Goal: Transaction & Acquisition: Book appointment/travel/reservation

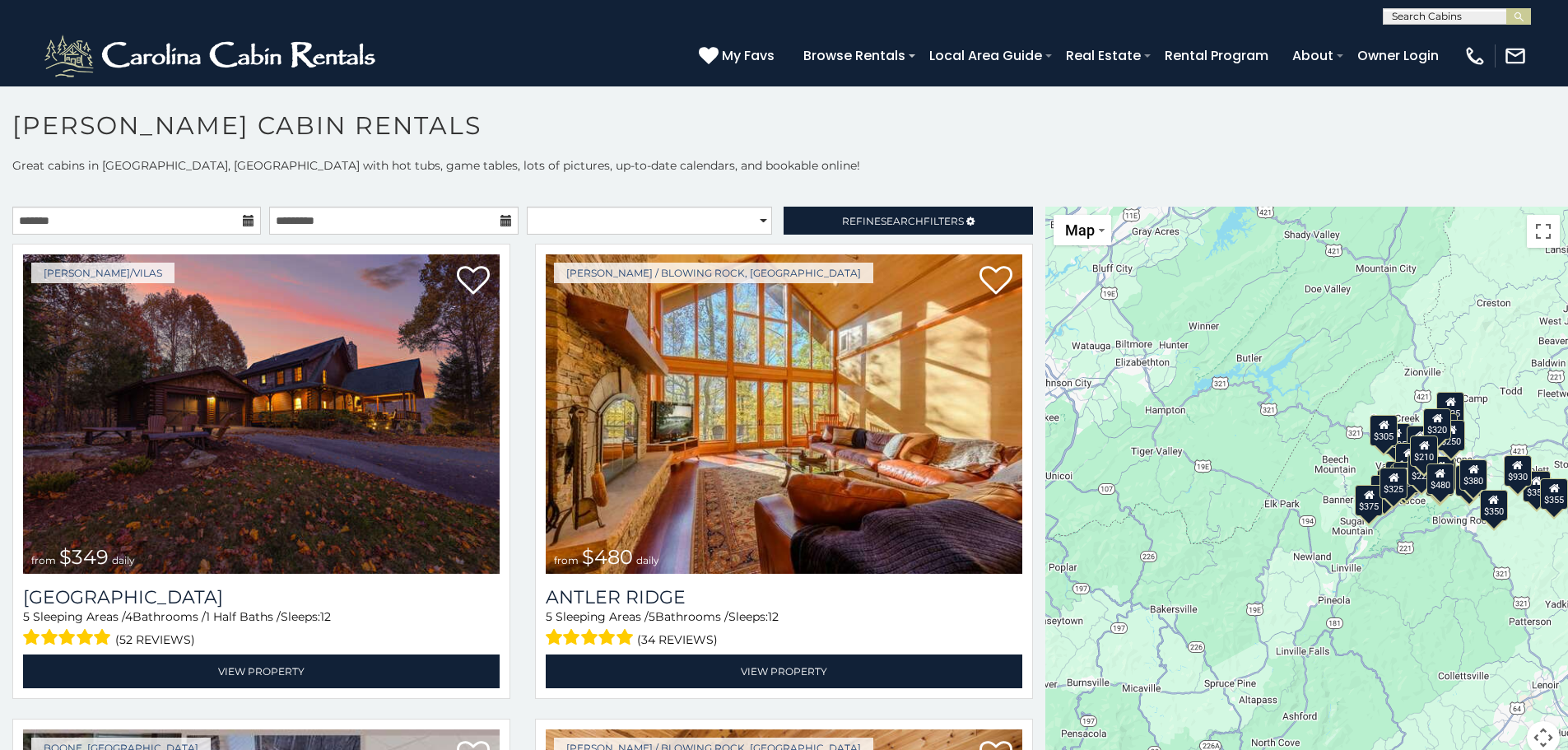
click at [1376, 441] on div "$305" at bounding box center [1384, 430] width 28 height 31
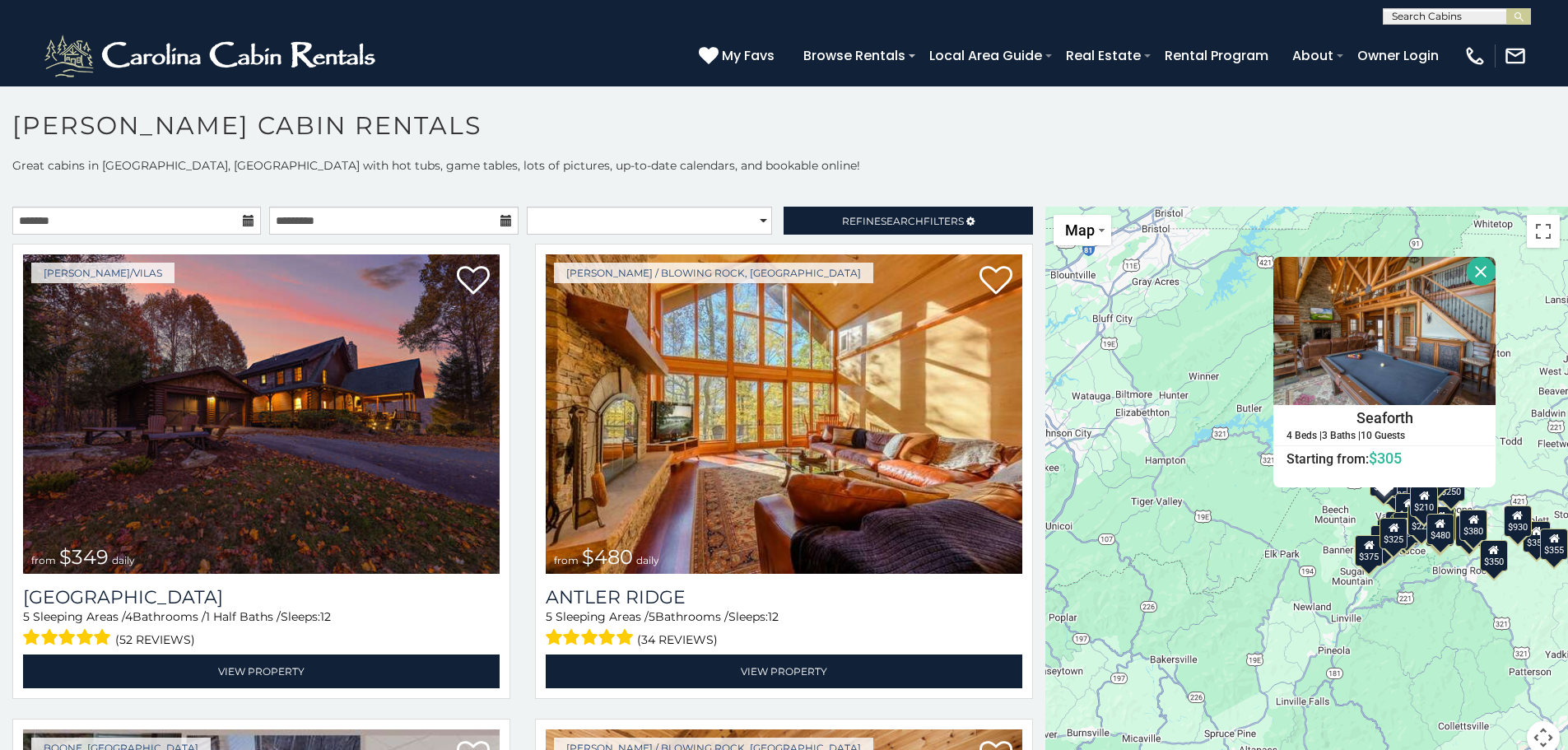
click at [1368, 565] on div "$375" at bounding box center [1370, 551] width 28 height 31
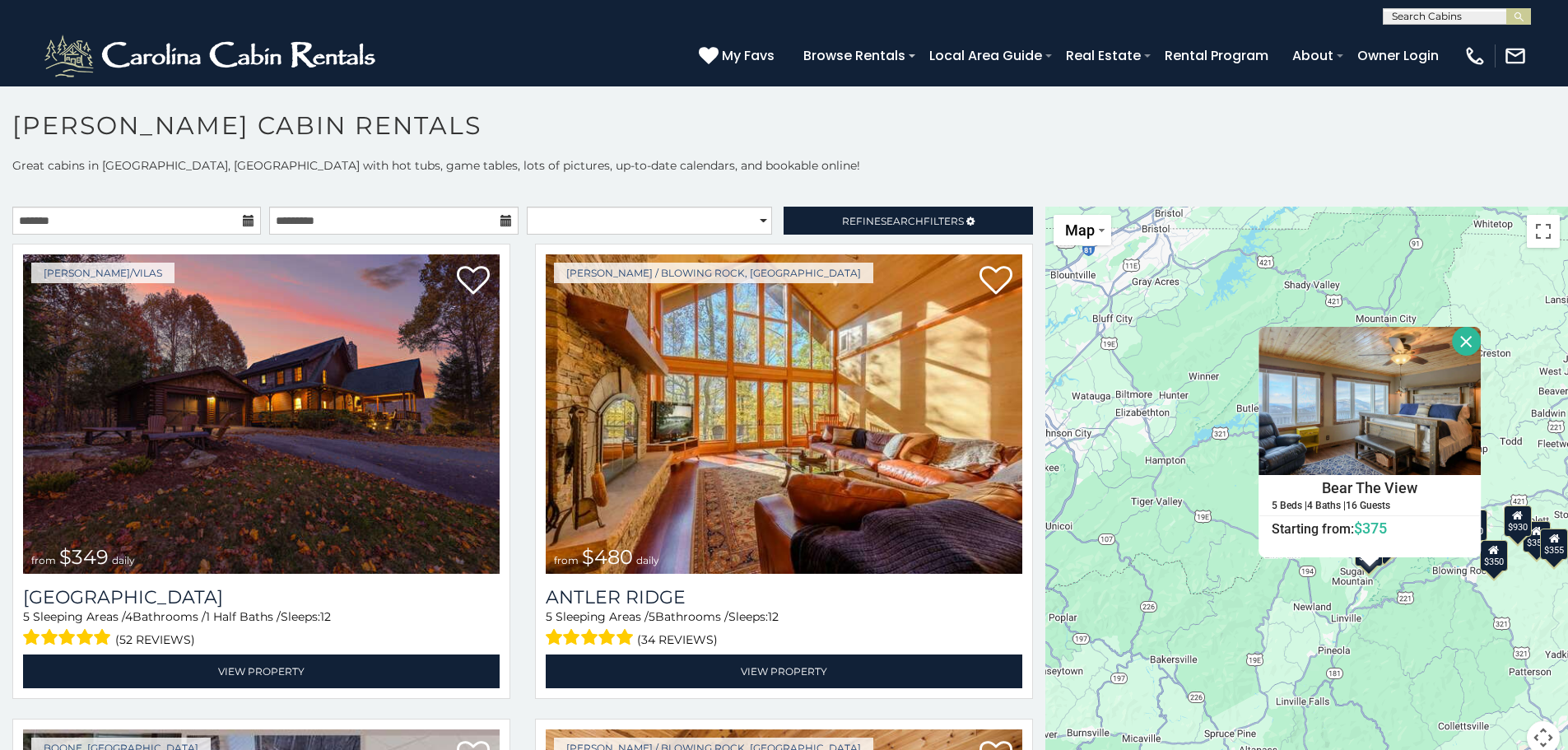
click at [1492, 571] on div "$350" at bounding box center [1494, 555] width 28 height 31
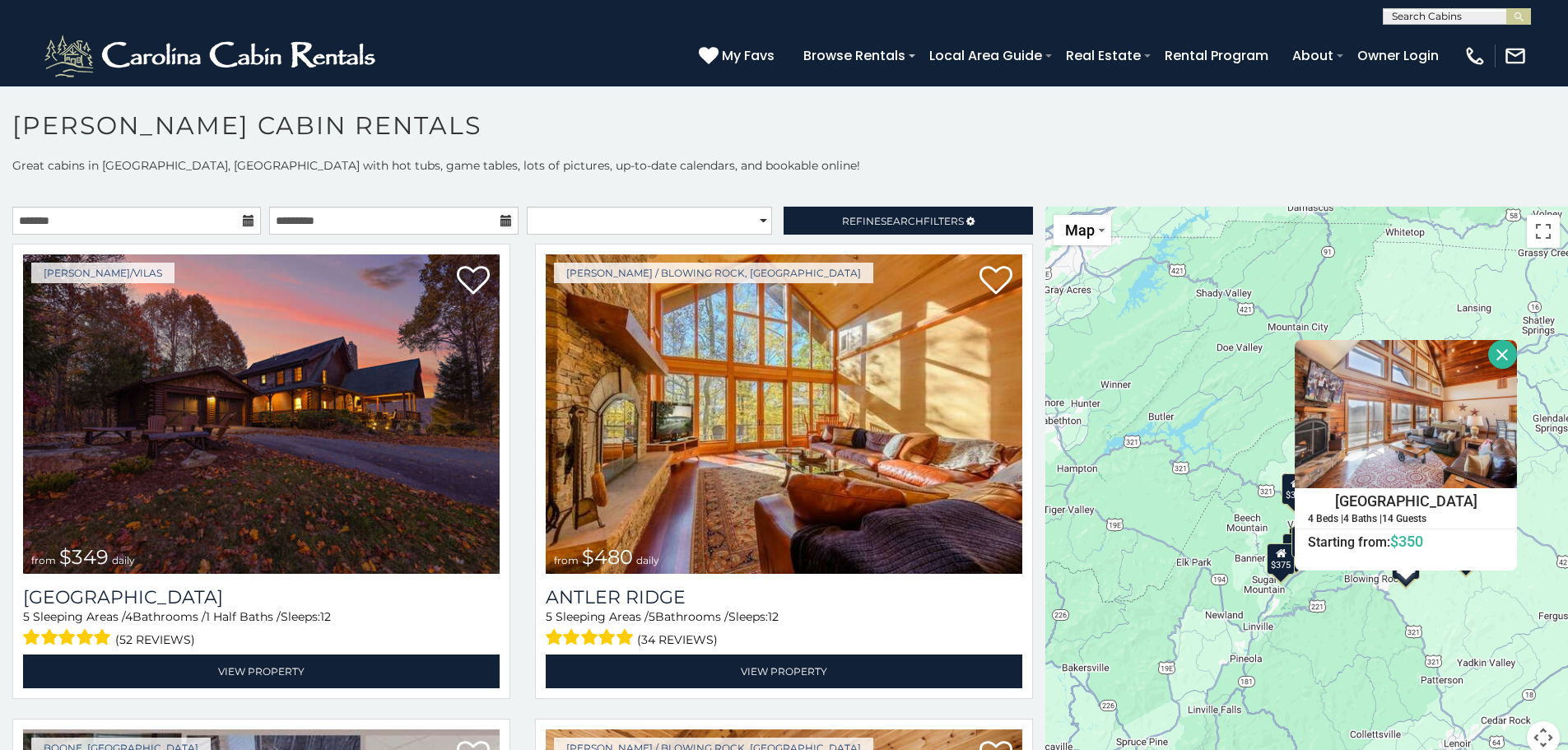
click at [1214, 439] on div "$349 $480 $525 $315 $355 $635 $675 $930 $400 $451 $330 $400 $485 $460 $395 $695…" at bounding box center [1307, 491] width 522 height 567
click at [1280, 580] on div "$349 $480 $525 $315 $355 $635 $675 $930 $400 $451 $330 $400 $485 $460 $395 $695…" at bounding box center [1307, 491] width 522 height 567
click at [1285, 495] on div "$305" at bounding box center [1296, 488] width 28 height 31
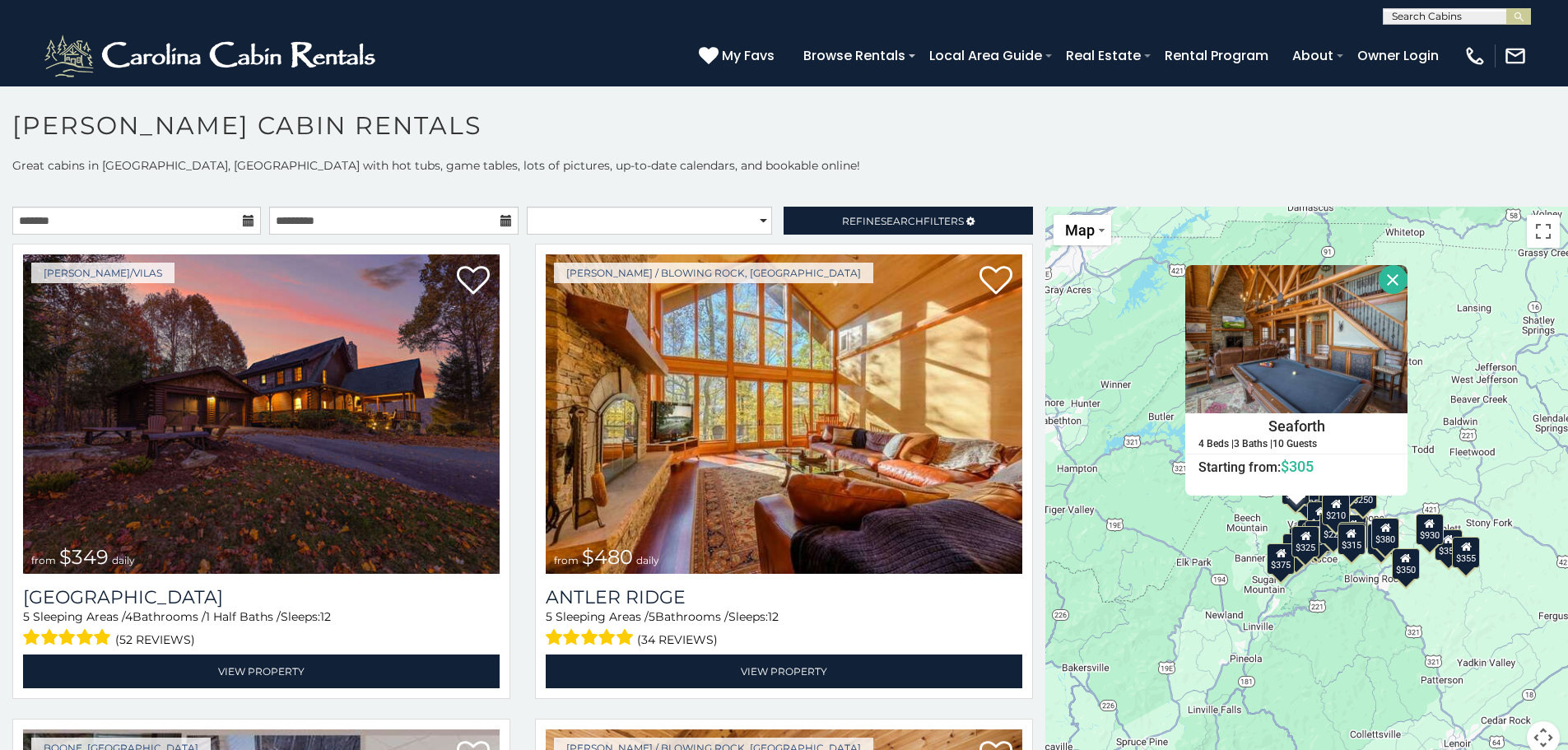
click at [1358, 512] on div "$349 $480 $525 $315 $355 $635 $675 $930 $400 $451 $330 $400 $485 $460 $395 $695…" at bounding box center [1307, 491] width 522 height 567
click at [1343, 519] on div "$210" at bounding box center [1337, 509] width 28 height 31
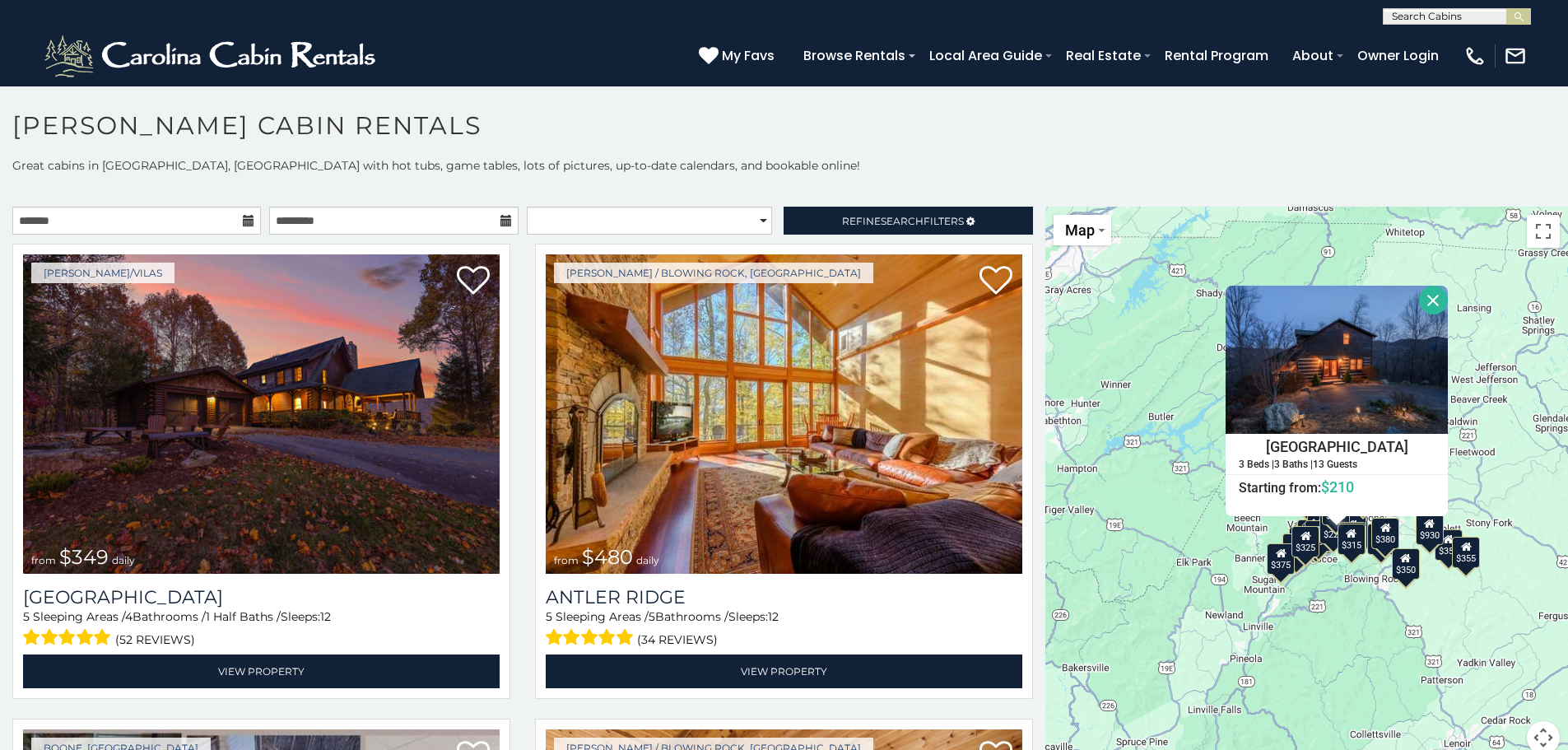
click at [1338, 539] on div "$315" at bounding box center [1351, 538] width 28 height 31
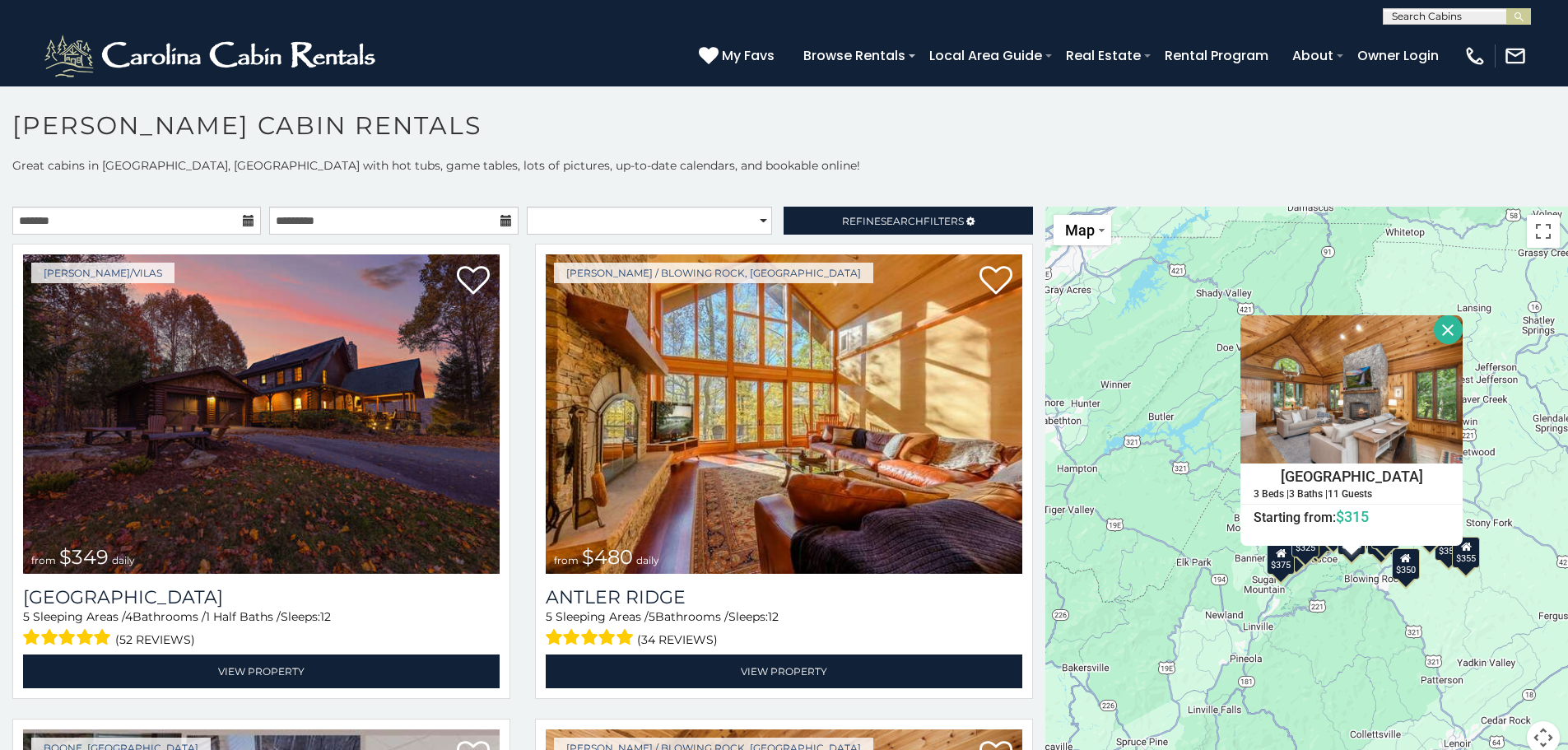
click at [1467, 573] on div "$349 $480 $525 $315 $355 $635 $675 $930 $400 $451 $330 $400 $485 $460 $395 $695…" at bounding box center [1307, 491] width 522 height 567
click at [1467, 562] on div "$355" at bounding box center [1466, 552] width 28 height 31
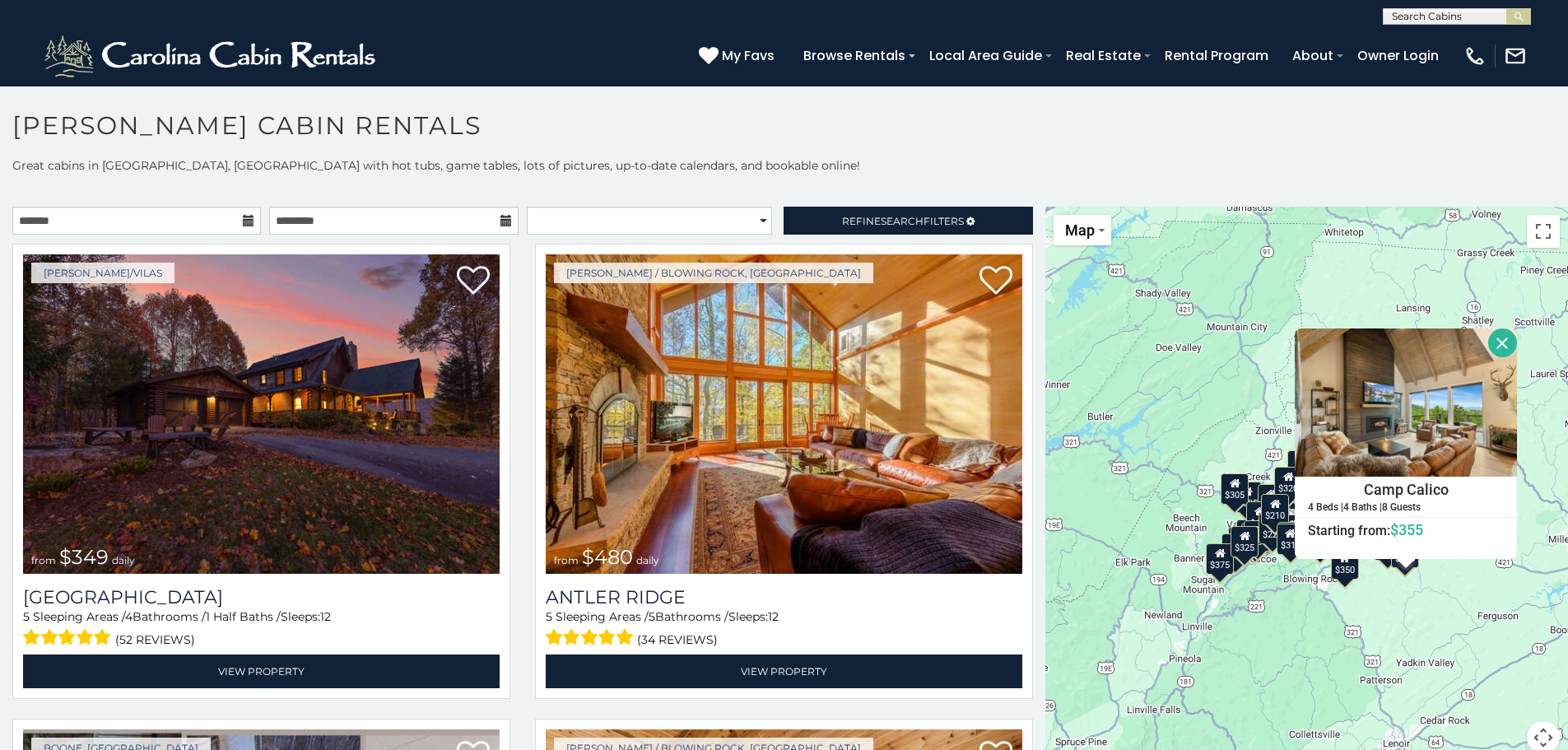
click at [1252, 552] on div "$325" at bounding box center [1245, 541] width 28 height 31
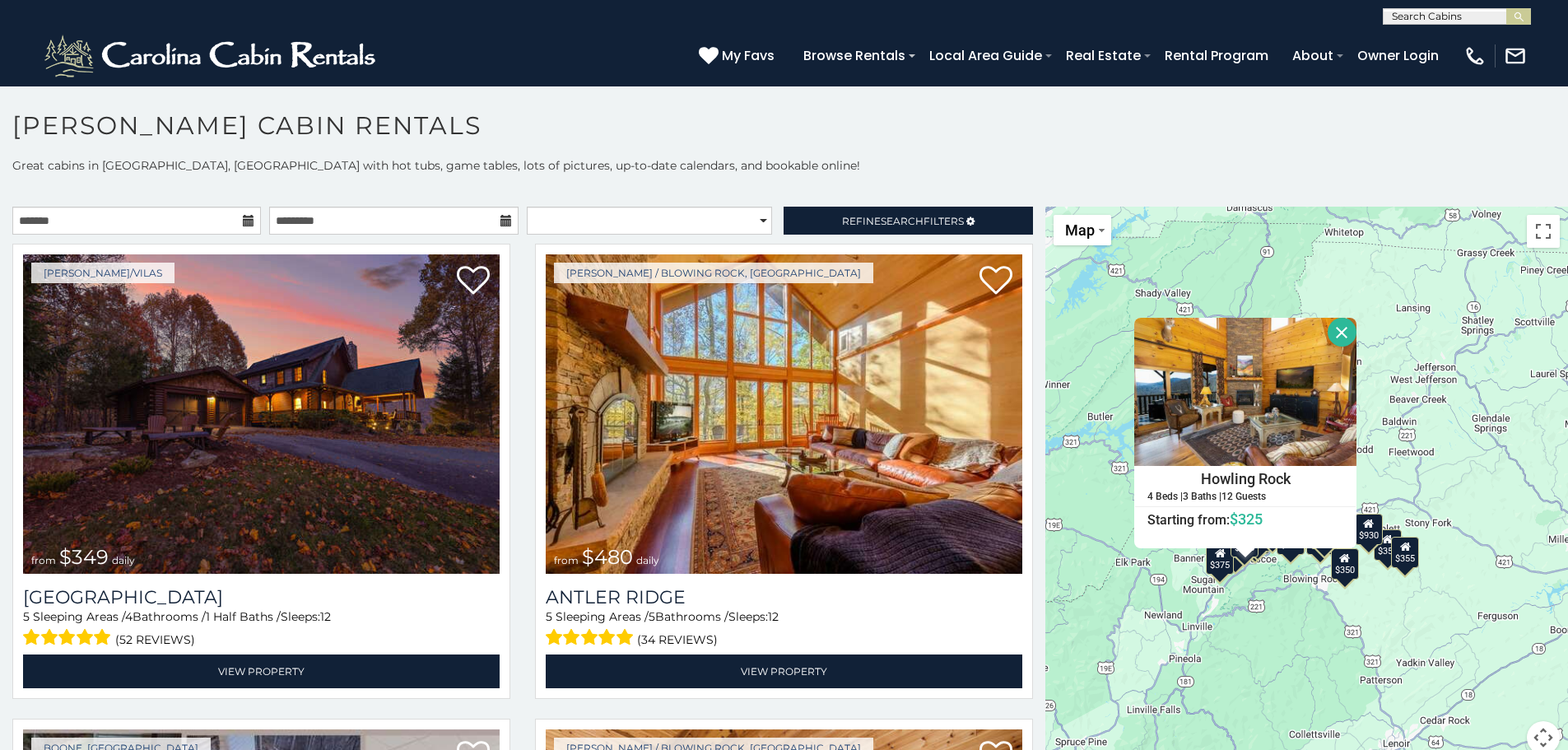
click at [1315, 566] on div "$349 $480 $525 $315 $355 $635 $675 $930 $400 $451 $330 $400 $485 $460 $395 $695…" at bounding box center [1307, 491] width 522 height 567
click at [1315, 563] on div "$349 $480 $525 $315 $355 $635 $675 $930 $400 $451 $330 $400 $485 $460 $395 $695…" at bounding box center [1307, 491] width 522 height 567
click at [1287, 563] on div "$349 $480 $525 $315 $355 $635 $675 $930 $400 $451 $330 $400 $485 $460 $395 $695…" at bounding box center [1307, 491] width 522 height 567
click at [1287, 556] on div "$349 $480 $525 $315 $355 $635 $675 $930 $400 $451 $330 $400 $485 $460 $395 $695…" at bounding box center [1307, 491] width 522 height 567
click at [1061, 477] on div "$349 $480 $525 $315 $355 $635 $675 $930 $400 $451 $330 $400 $485 $460 $395 $695…" at bounding box center [1307, 491] width 522 height 567
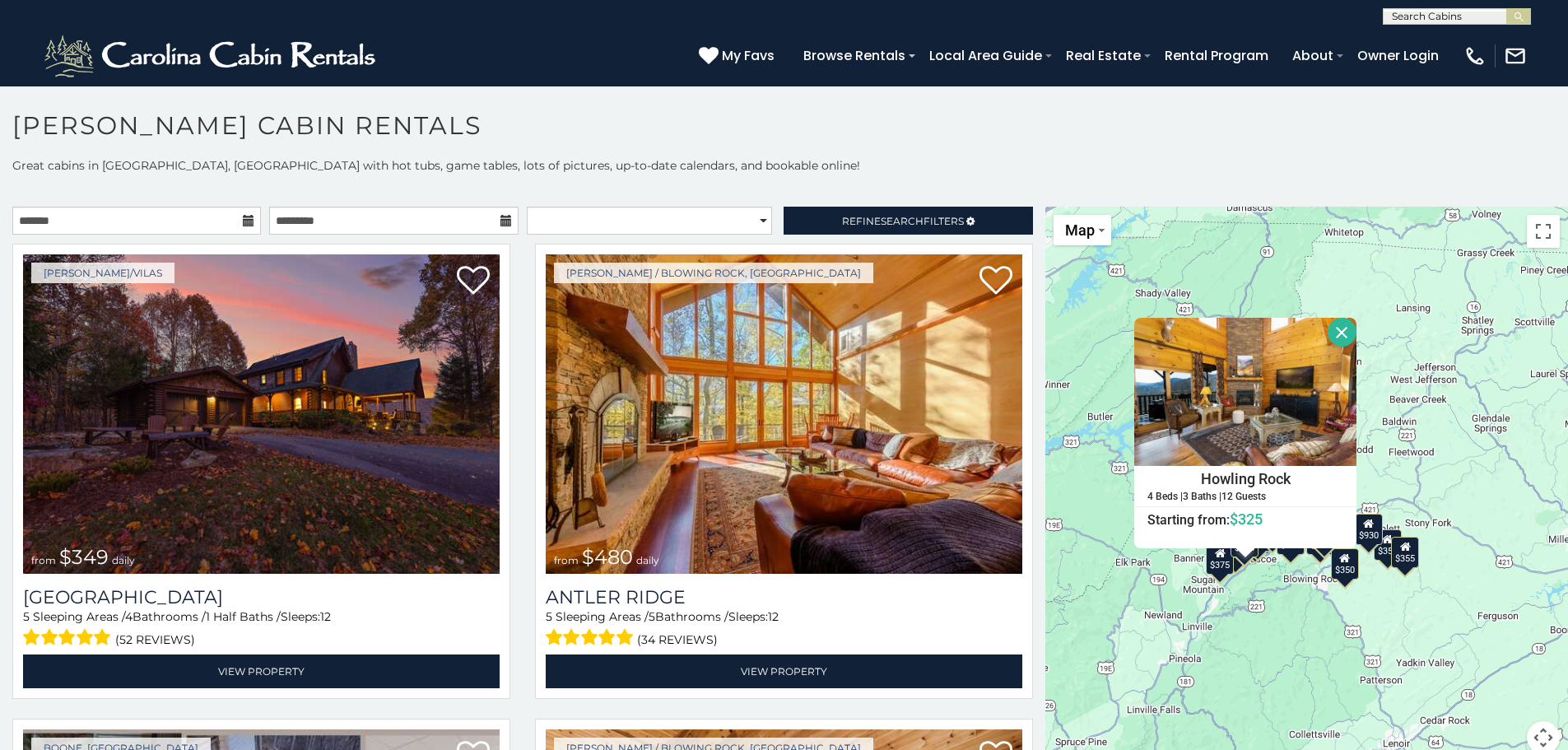
click at [1061, 486] on div "$349 $480 $525 $315 $355 $635 $675 $930 $400 $451 $330 $400 $485 $460 $395 $695…" at bounding box center [1307, 491] width 522 height 567
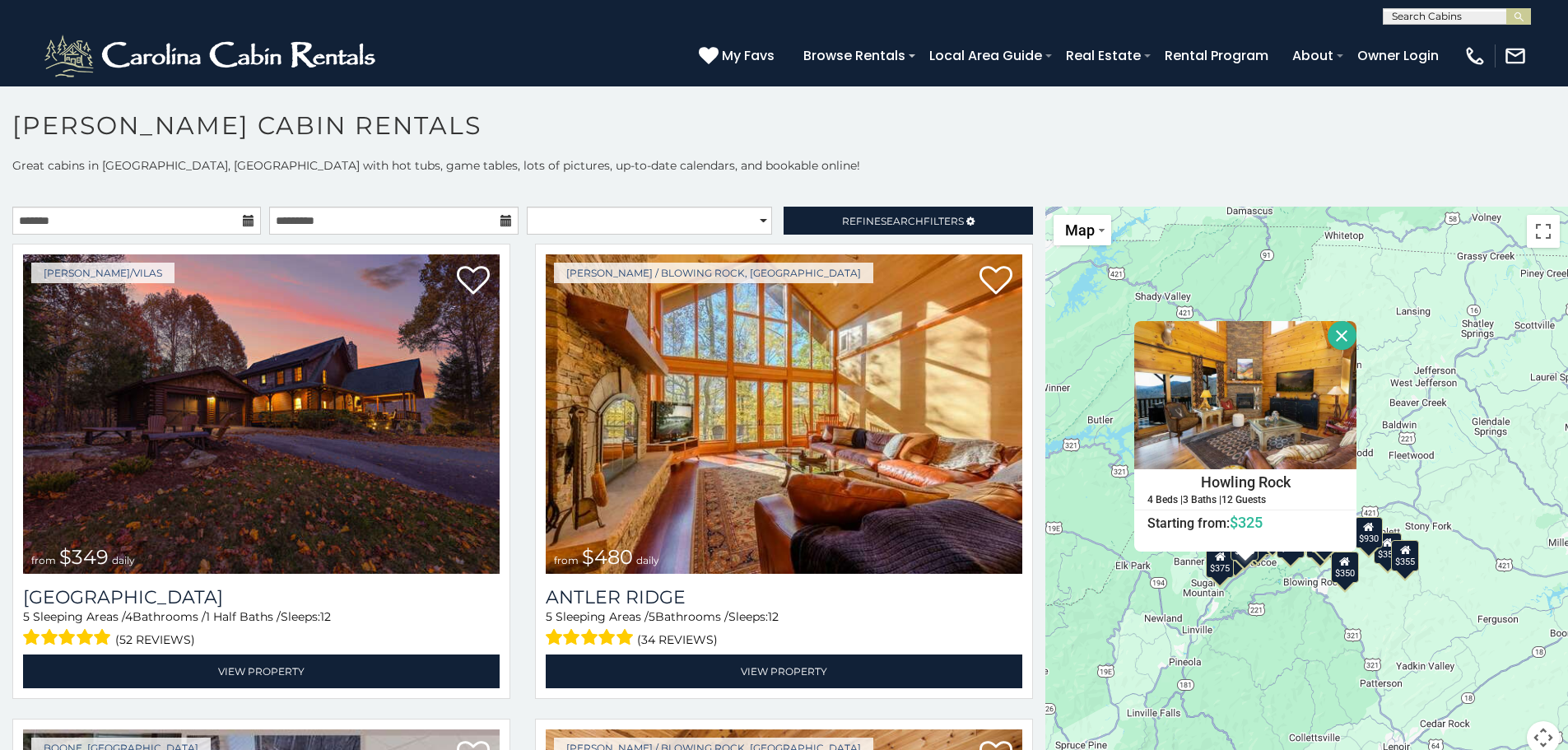
click at [1057, 599] on div "$349 $480 $525 $315 $355 $635 $675 $930 $400 $451 $330 $400 $485 $460 $395 $695…" at bounding box center [1307, 491] width 522 height 567
click at [1256, 639] on div "$349 $480 $525 $315 $355 $635 $675 $930 $400 $451 $330 $400 $485 $460 $395 $695…" at bounding box center [1307, 491] width 522 height 567
click at [1215, 572] on div "$375" at bounding box center [1221, 562] width 28 height 31
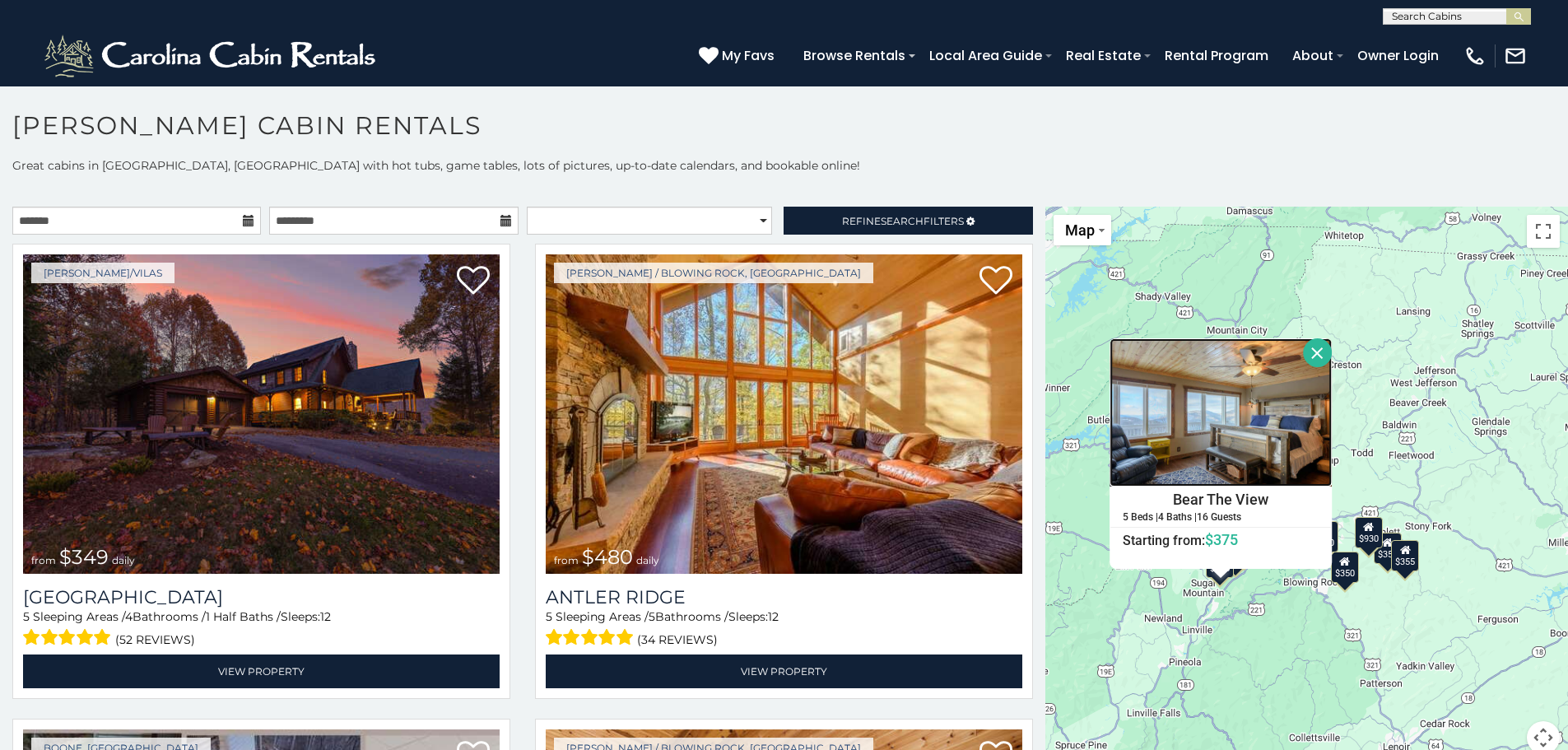
click at [1175, 429] on img at bounding box center [1222, 412] width 222 height 148
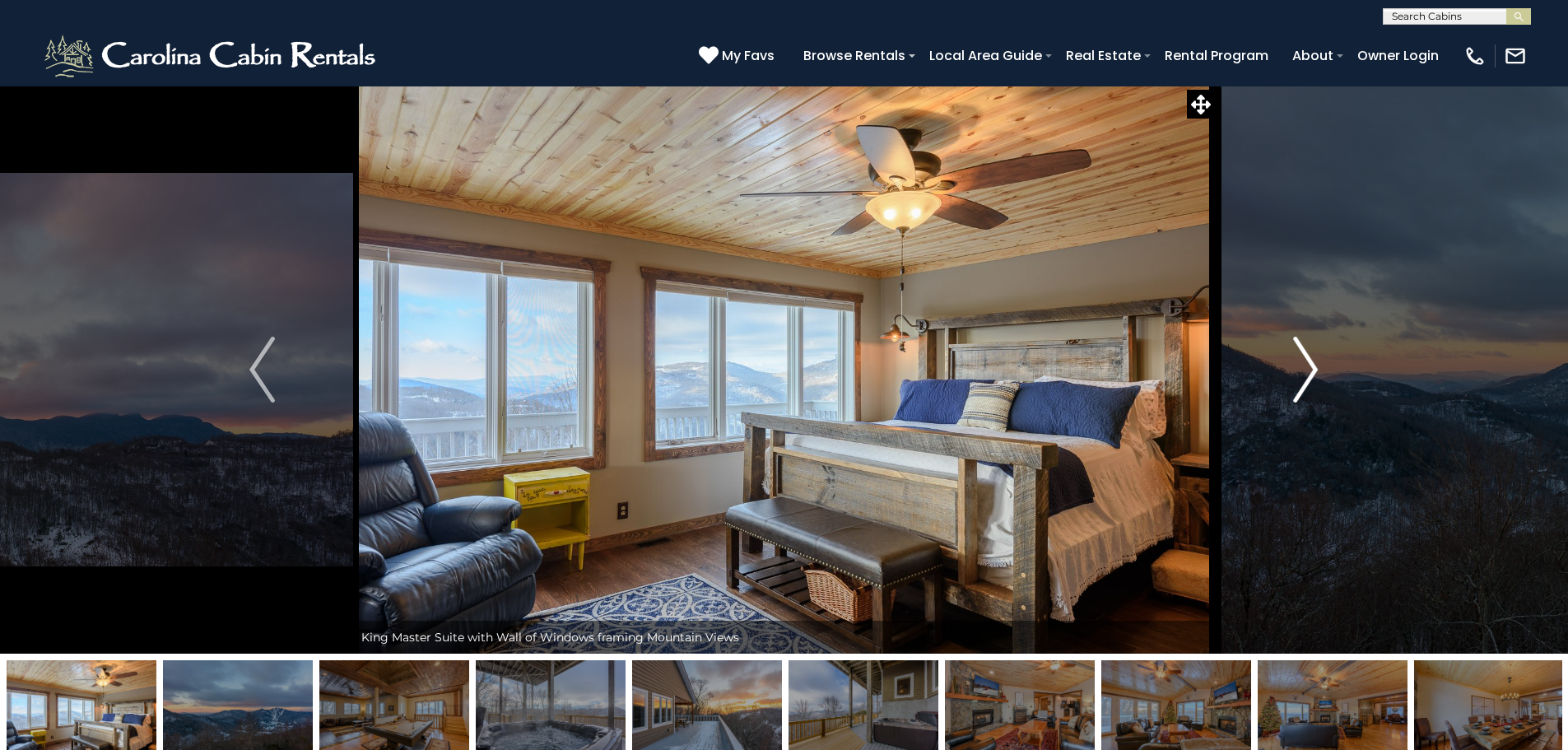
click at [1307, 375] on img "Next" at bounding box center [1306, 370] width 25 height 66
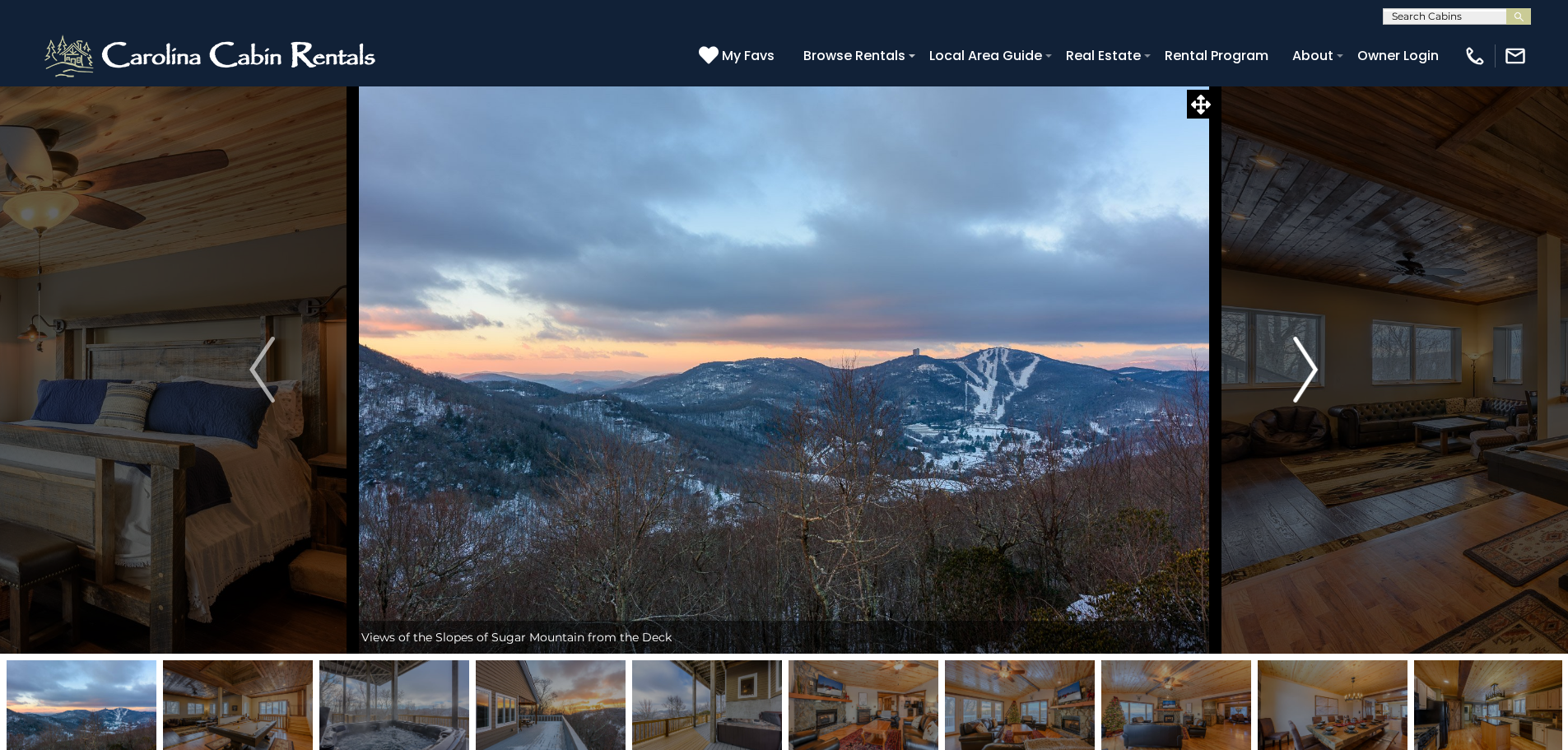
click at [1307, 375] on img "Next" at bounding box center [1306, 370] width 25 height 66
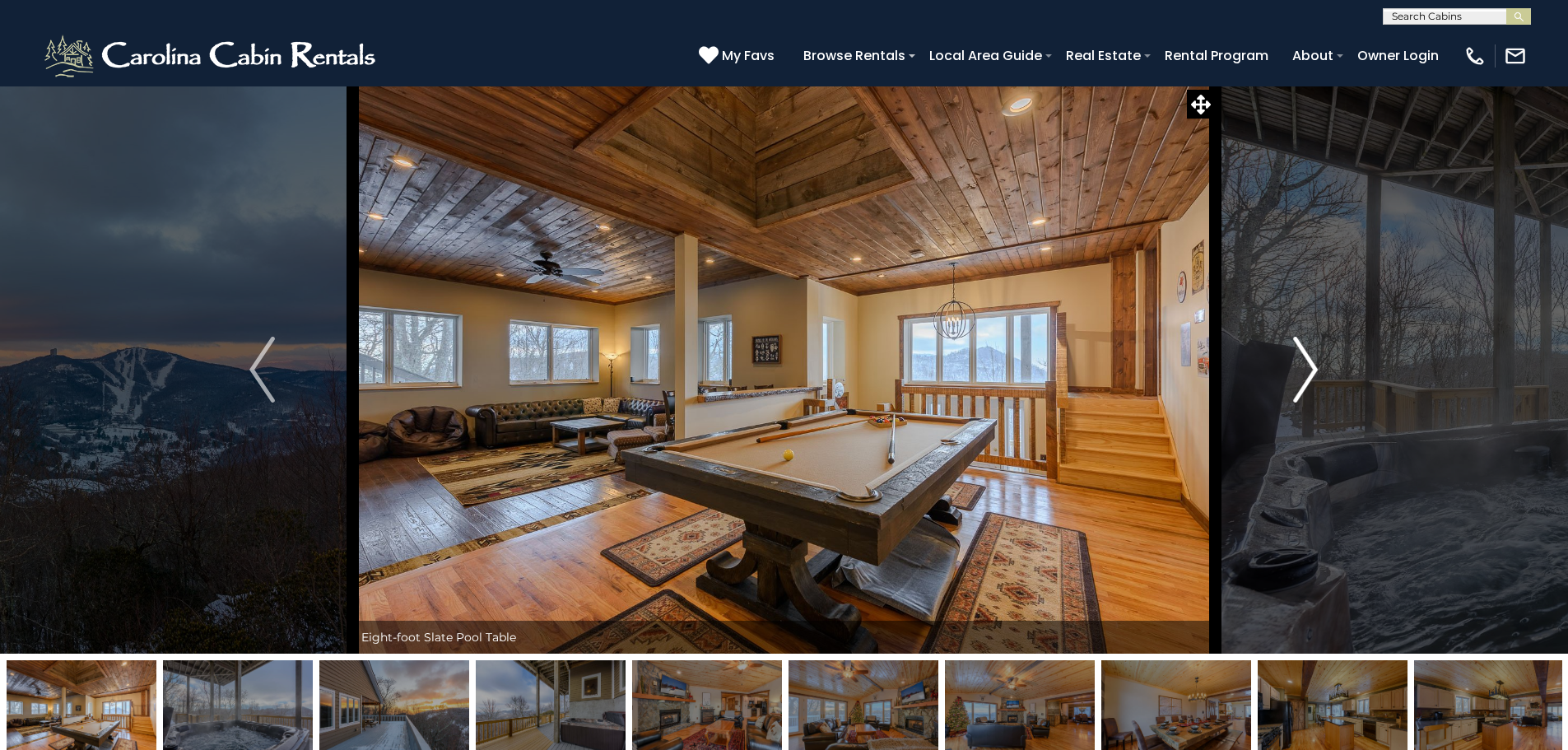
click at [1307, 375] on img "Next" at bounding box center [1306, 370] width 25 height 66
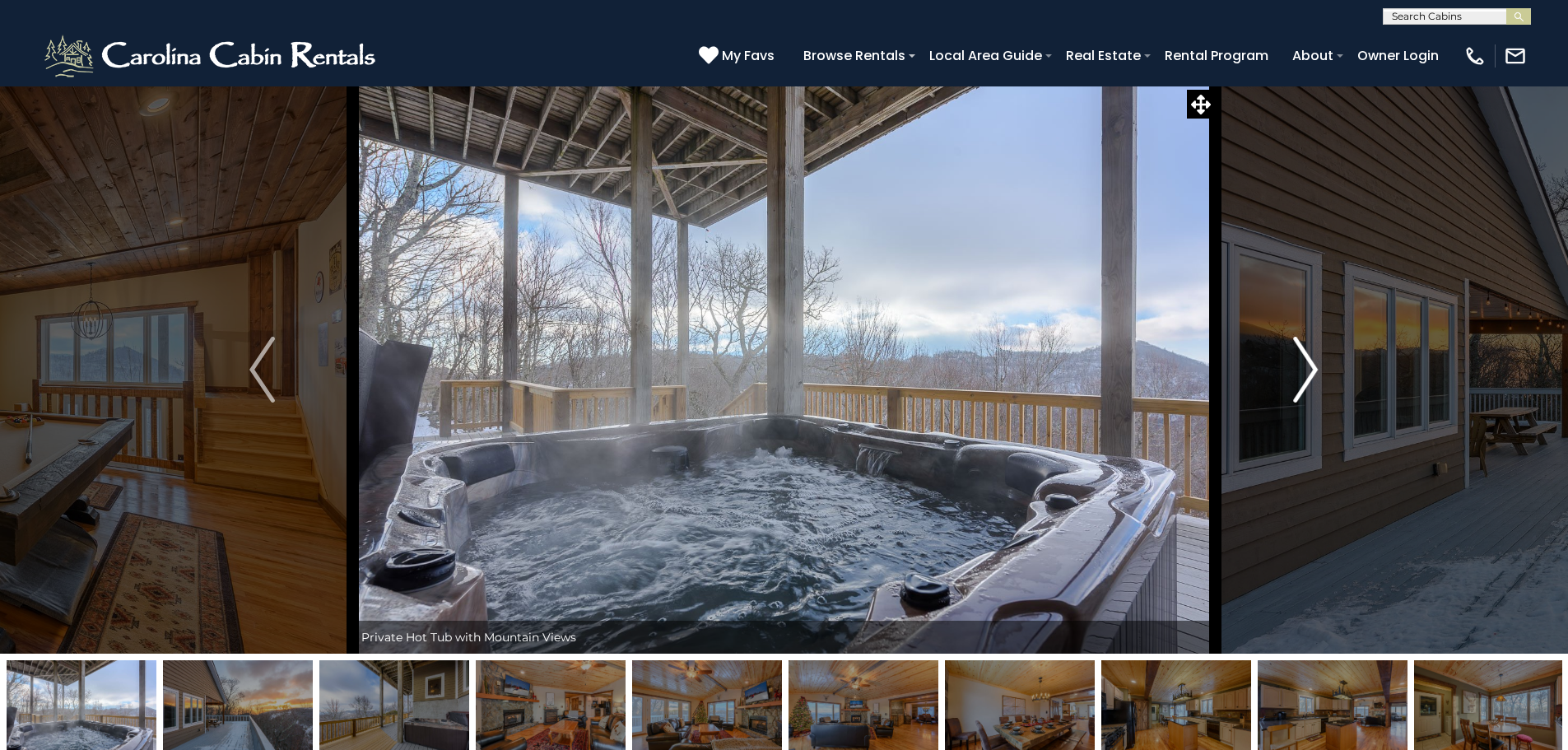
click at [1307, 375] on img "Next" at bounding box center [1306, 370] width 25 height 66
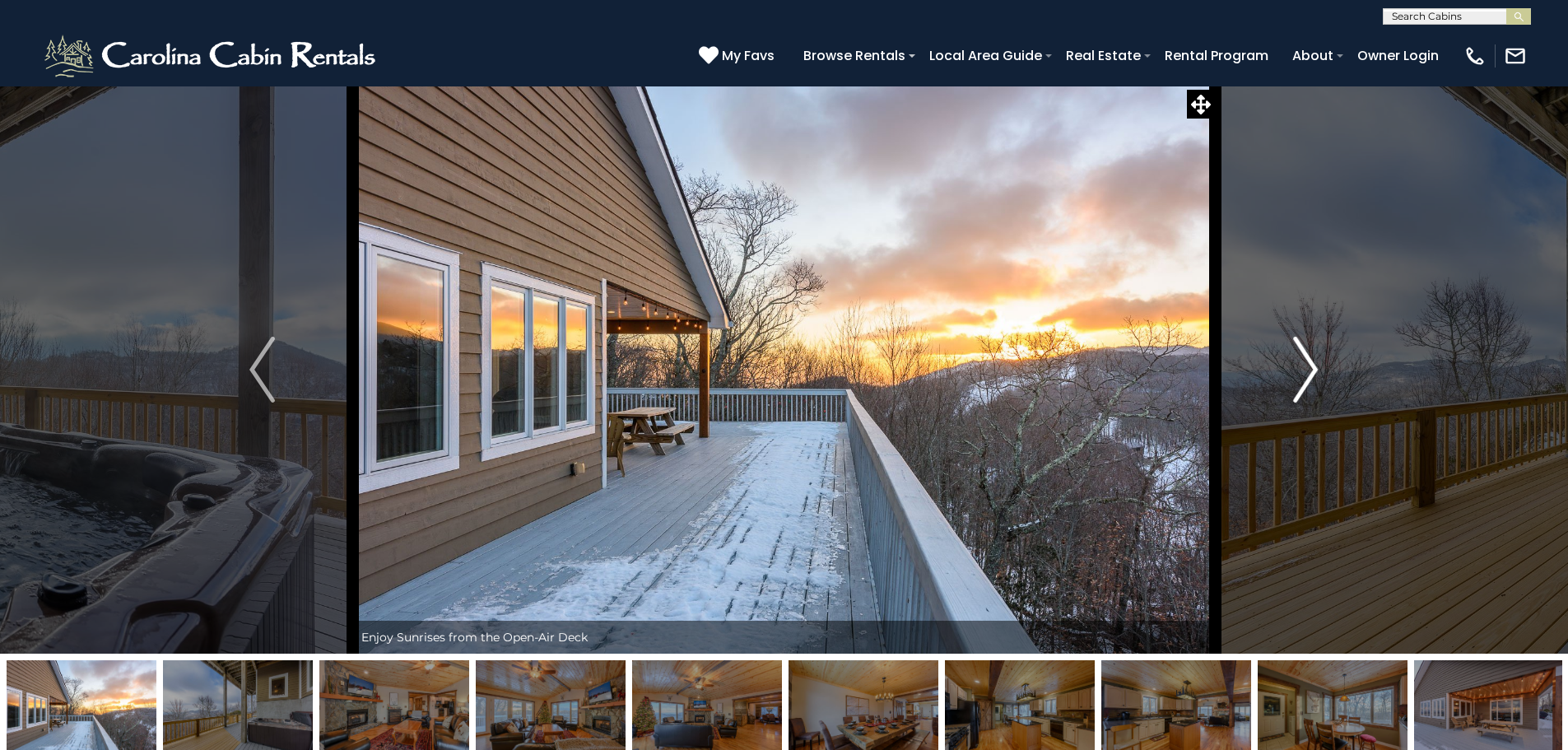
click at [1307, 375] on img "Next" at bounding box center [1306, 370] width 25 height 66
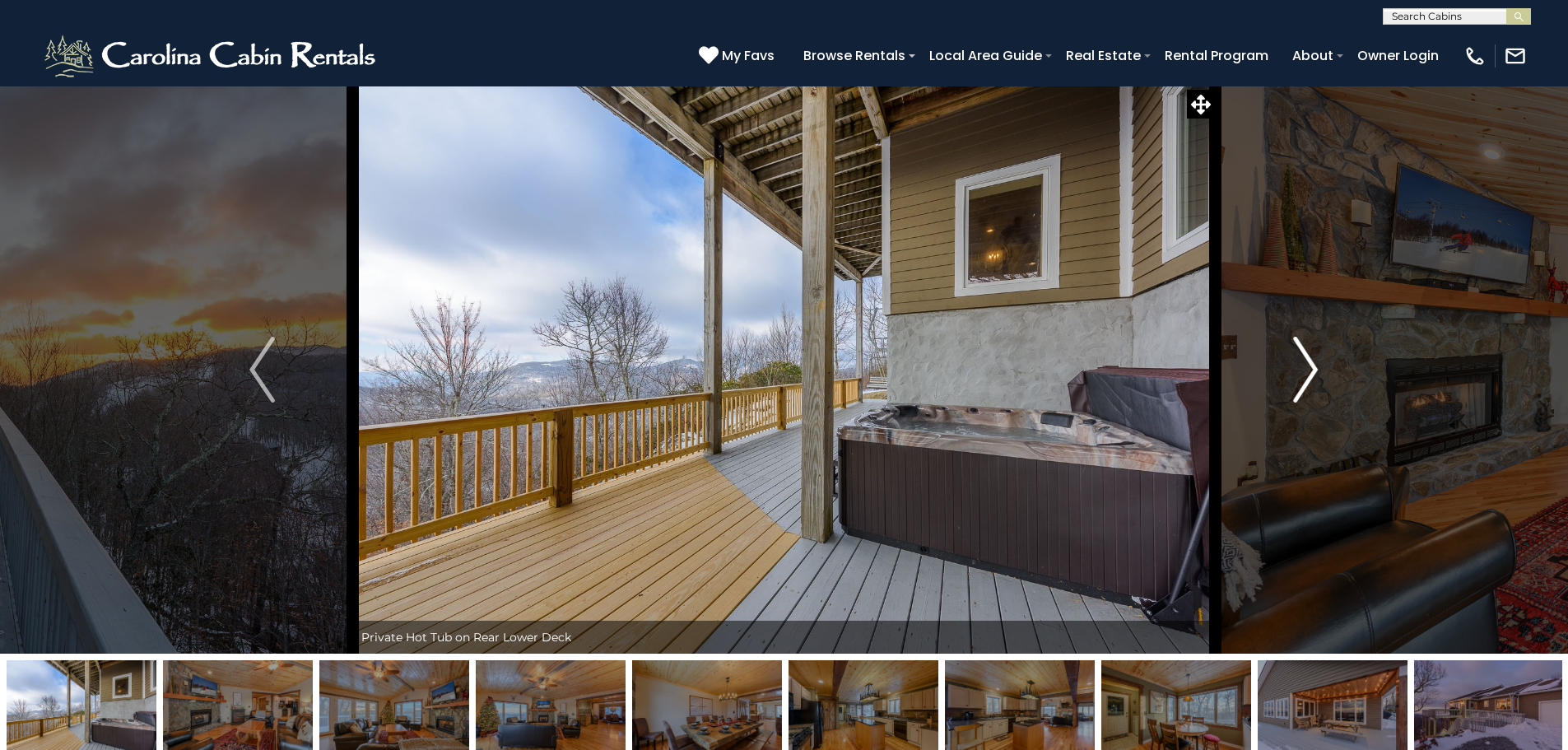
click at [1307, 375] on img "Next" at bounding box center [1306, 370] width 25 height 66
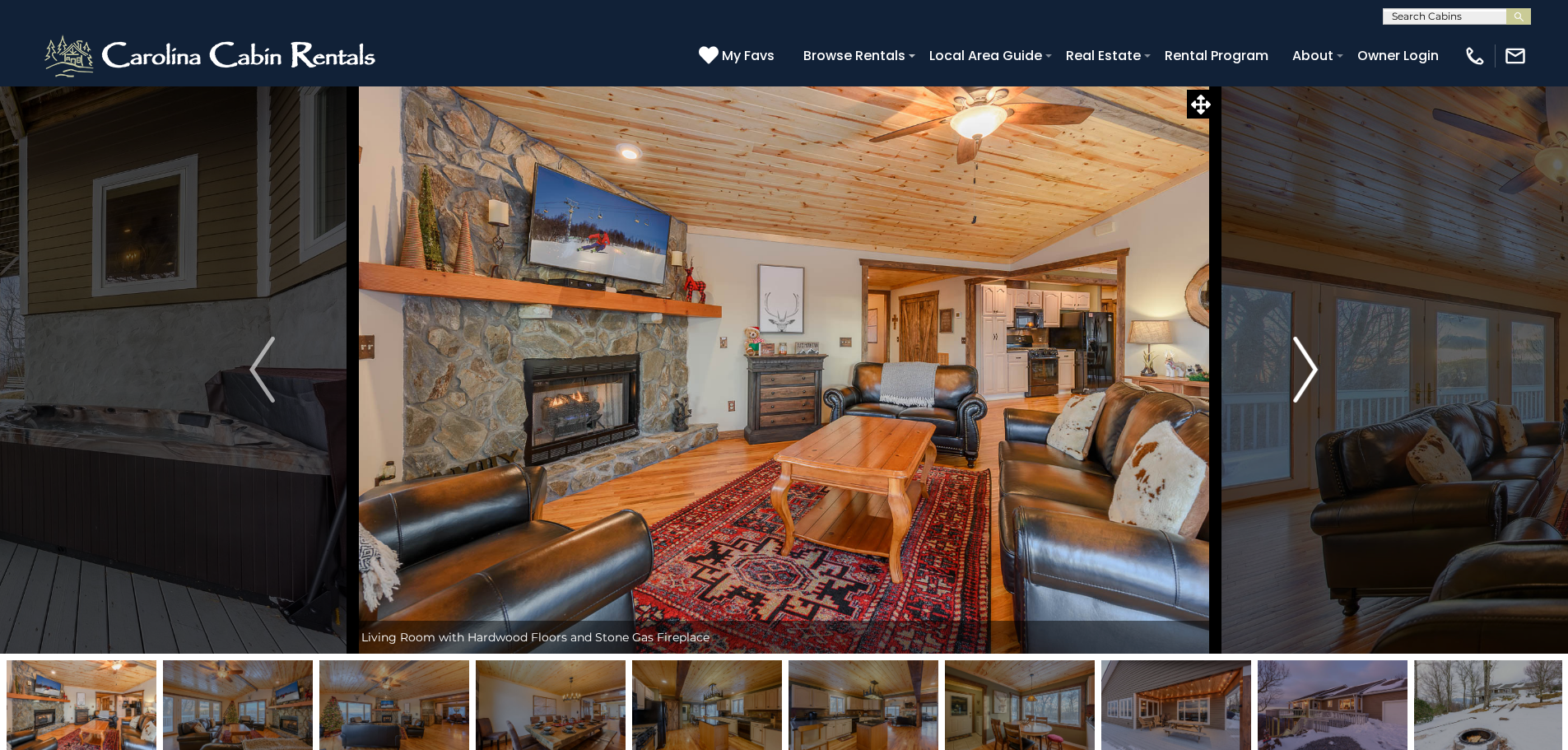
click at [1307, 375] on img "Next" at bounding box center [1306, 370] width 25 height 66
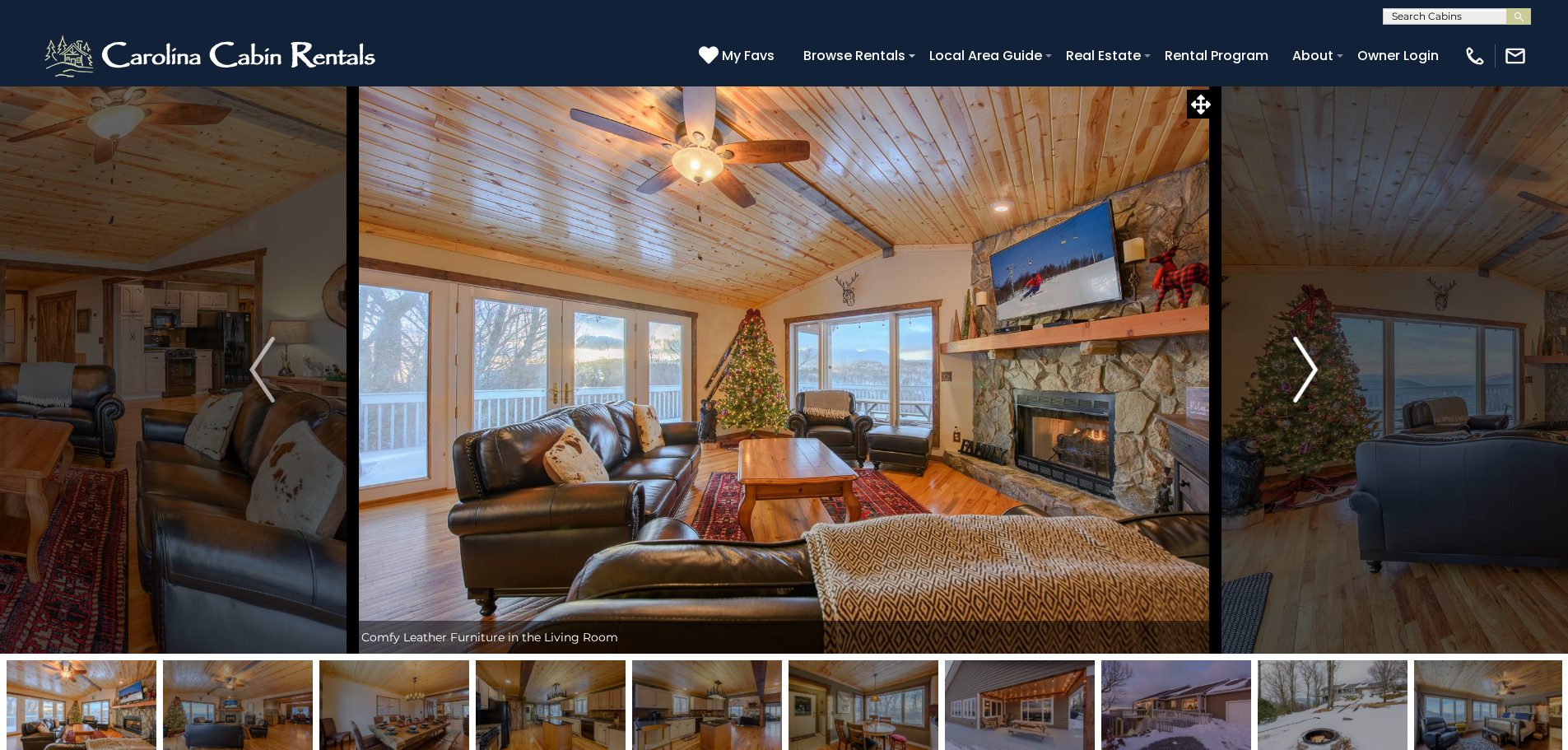
click at [1307, 375] on img "Next" at bounding box center [1306, 370] width 25 height 66
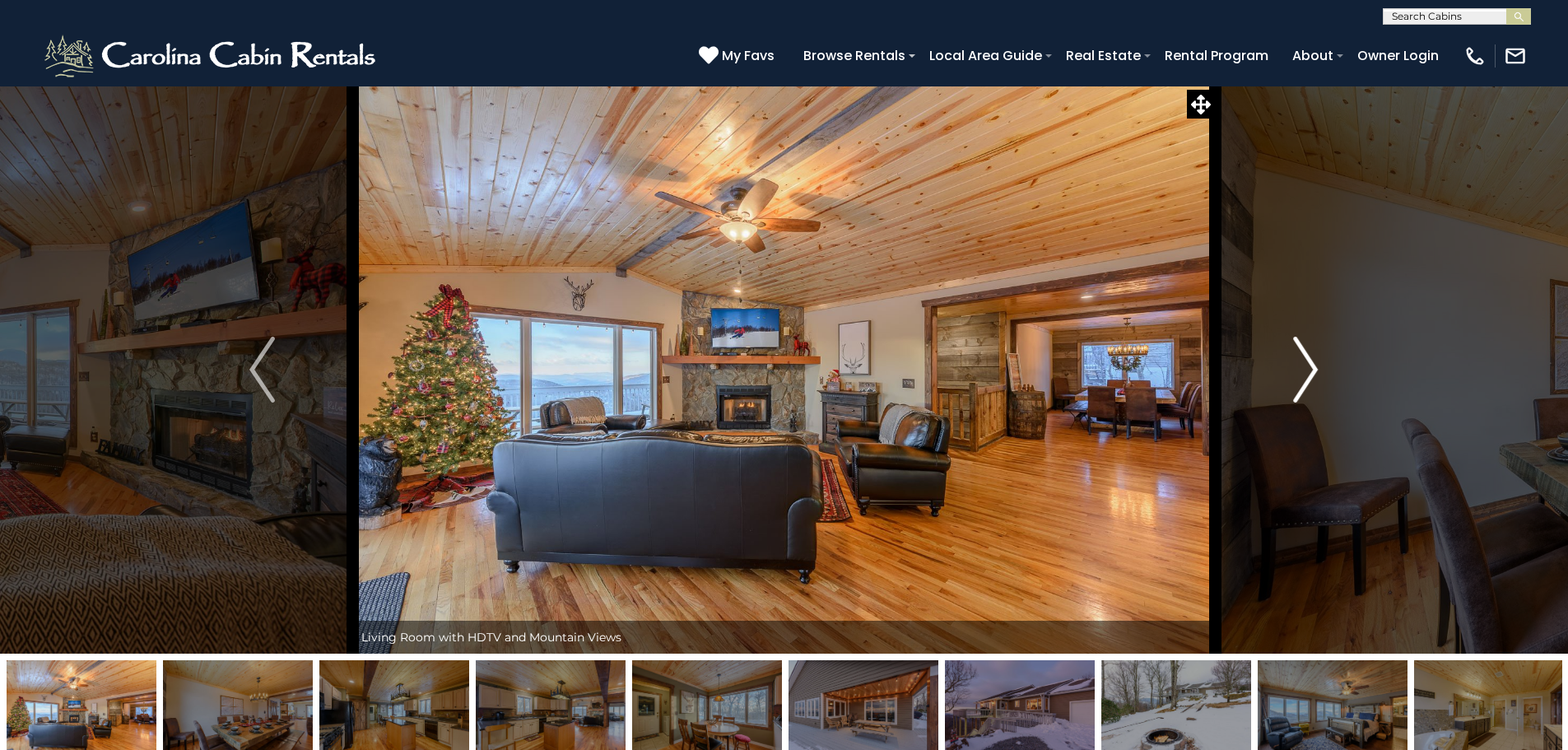
click at [1307, 375] on img "Next" at bounding box center [1306, 370] width 25 height 66
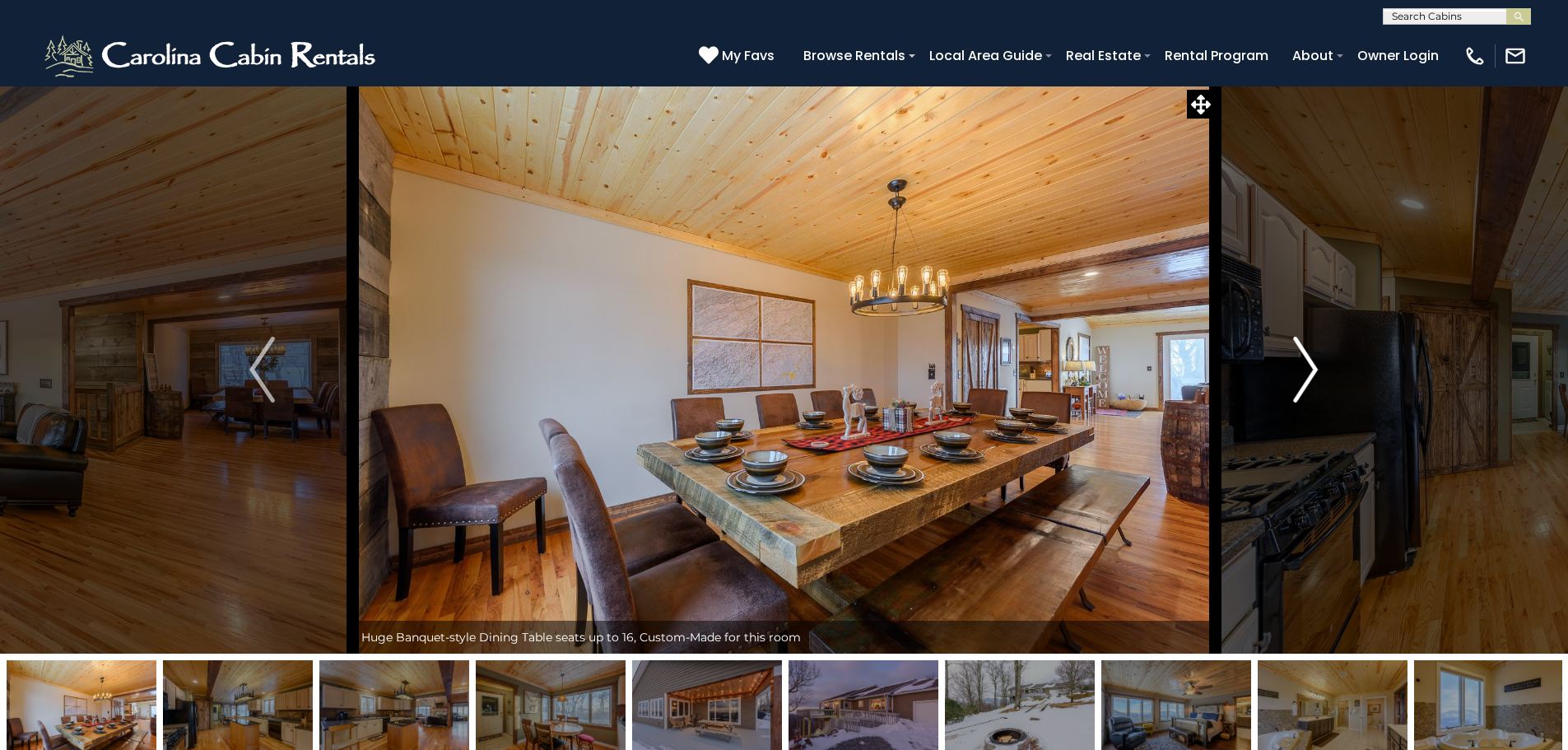
click at [1307, 375] on img "Next" at bounding box center [1306, 370] width 25 height 66
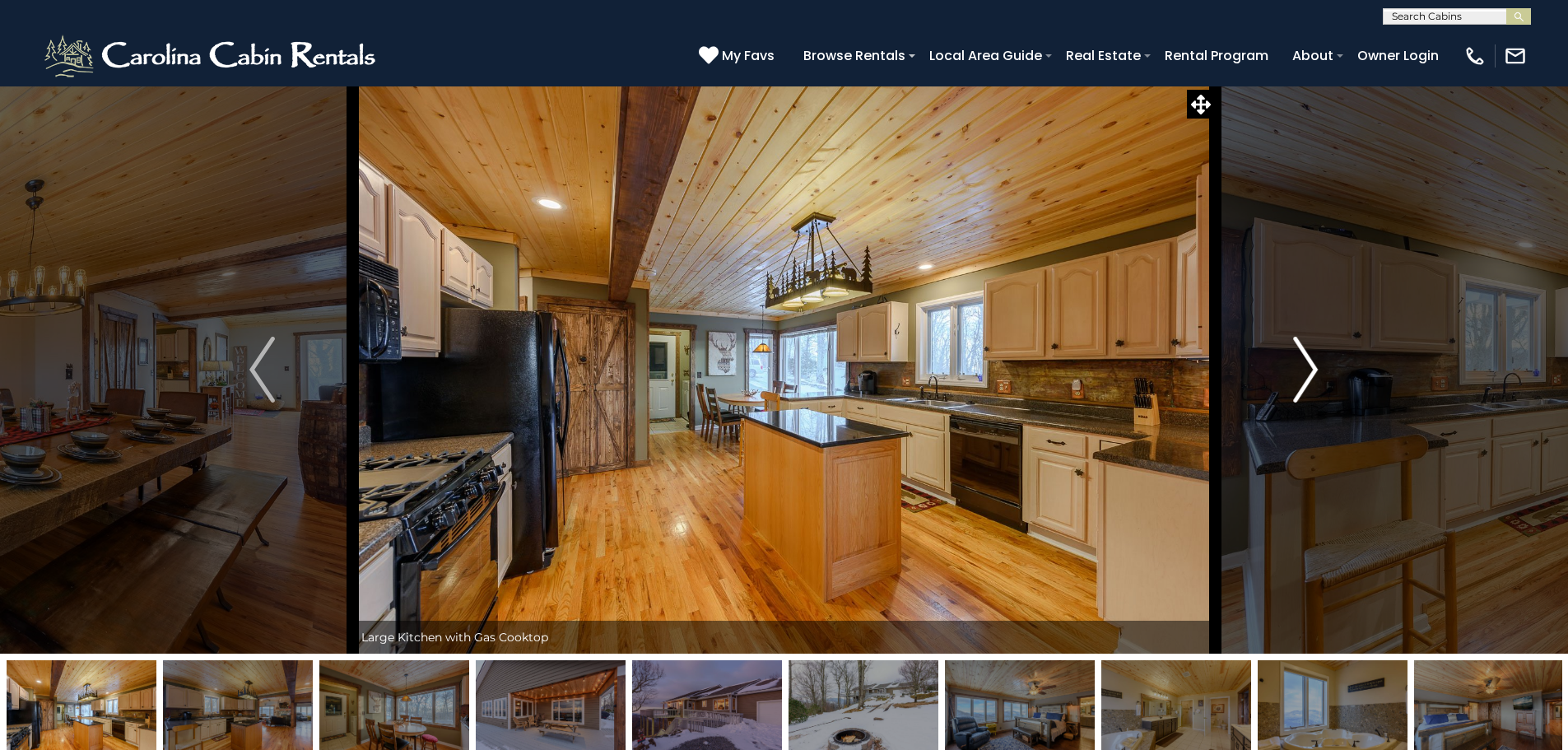
click at [1307, 375] on img "Next" at bounding box center [1306, 370] width 25 height 66
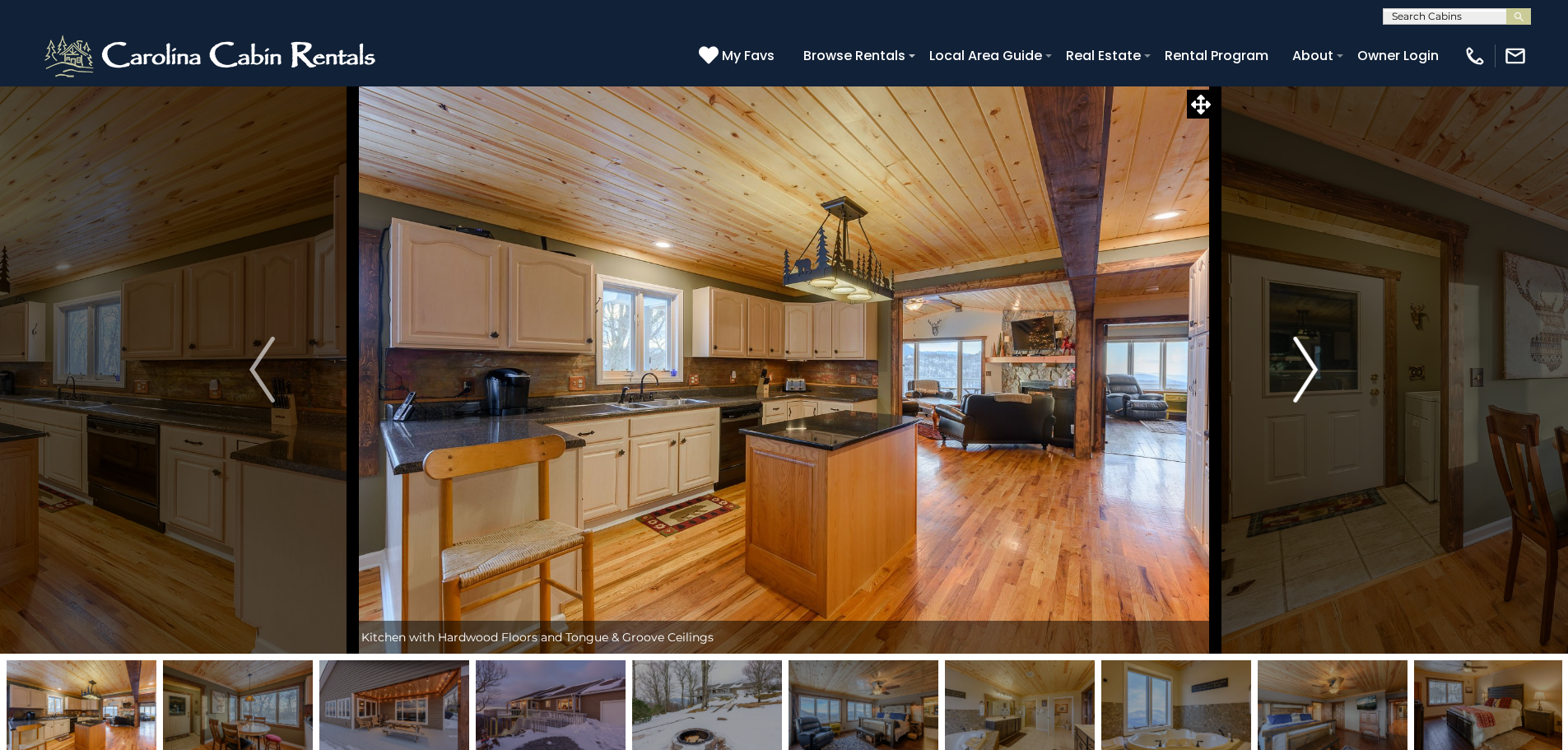
click at [1307, 375] on img "Next" at bounding box center [1306, 370] width 25 height 66
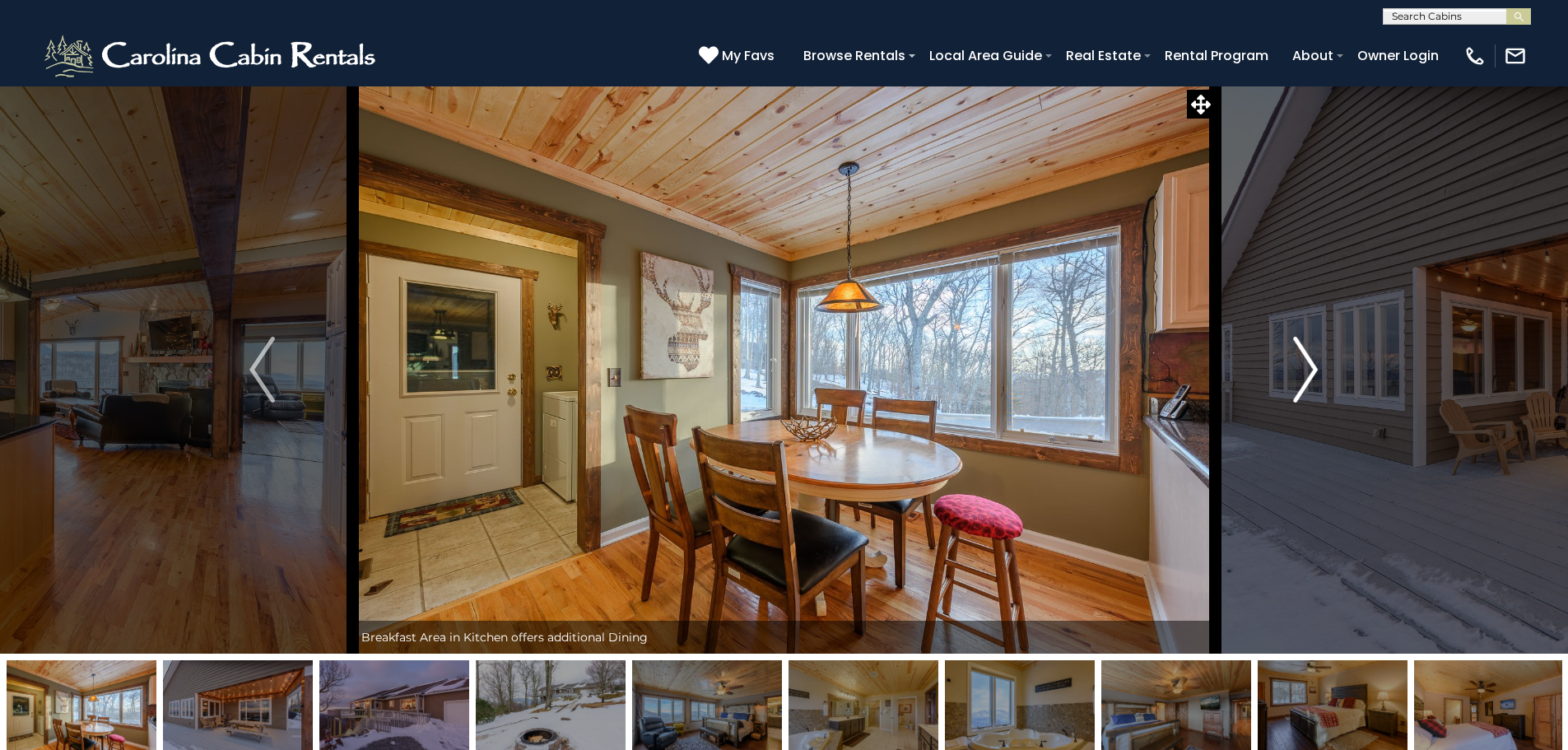
click at [1307, 375] on img "Next" at bounding box center [1306, 370] width 25 height 66
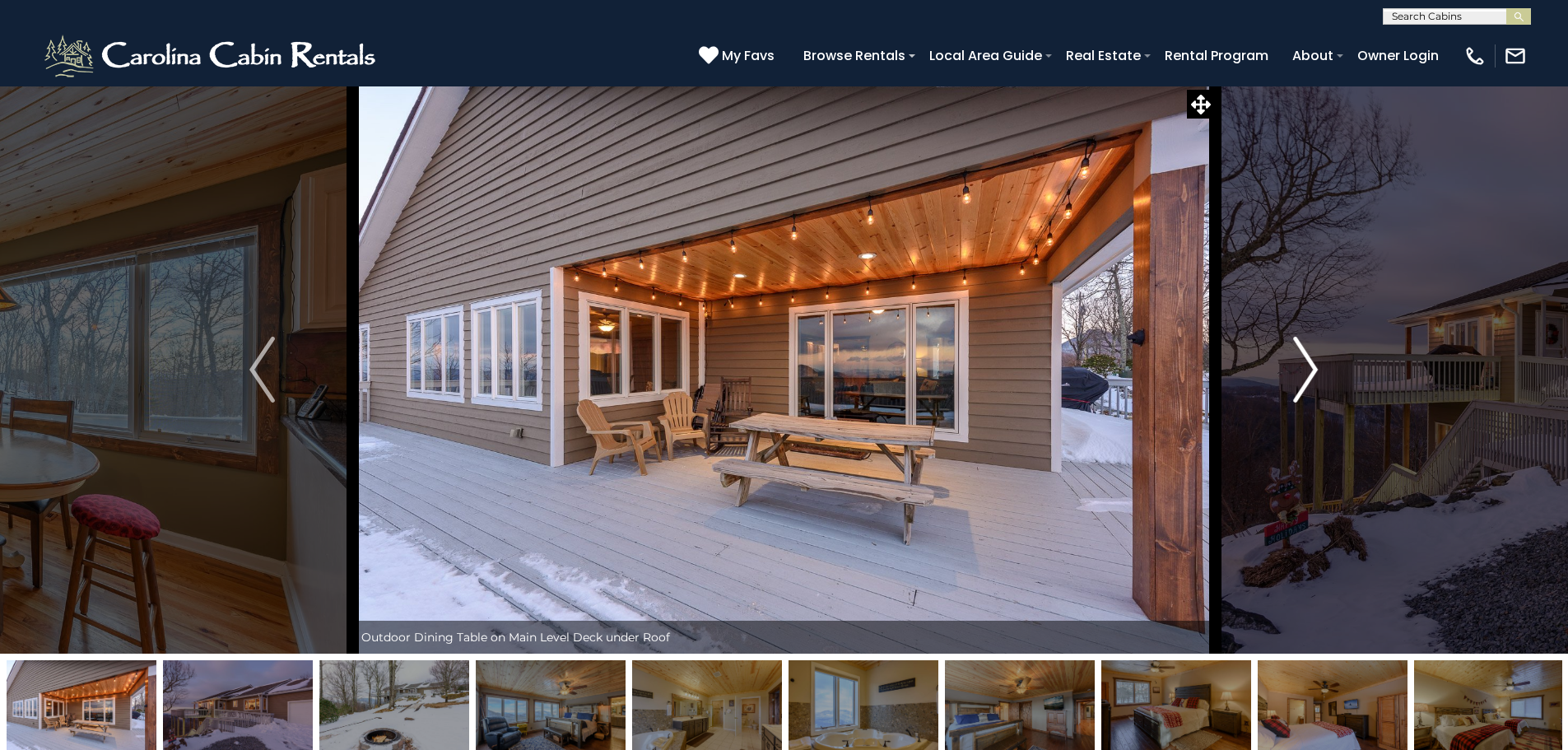
click at [1307, 375] on img "Next" at bounding box center [1306, 370] width 25 height 66
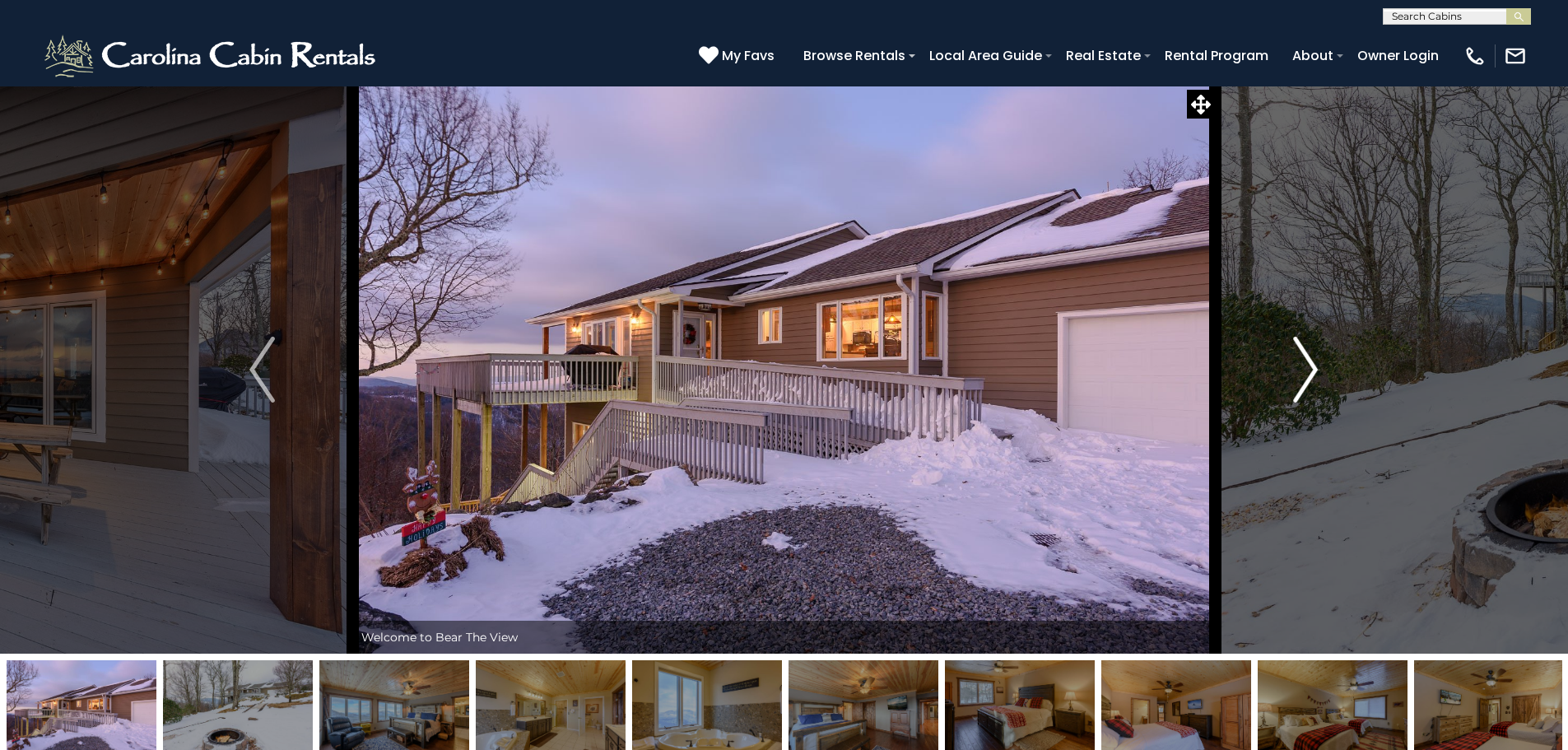
click at [1307, 375] on img "Next" at bounding box center [1306, 370] width 25 height 66
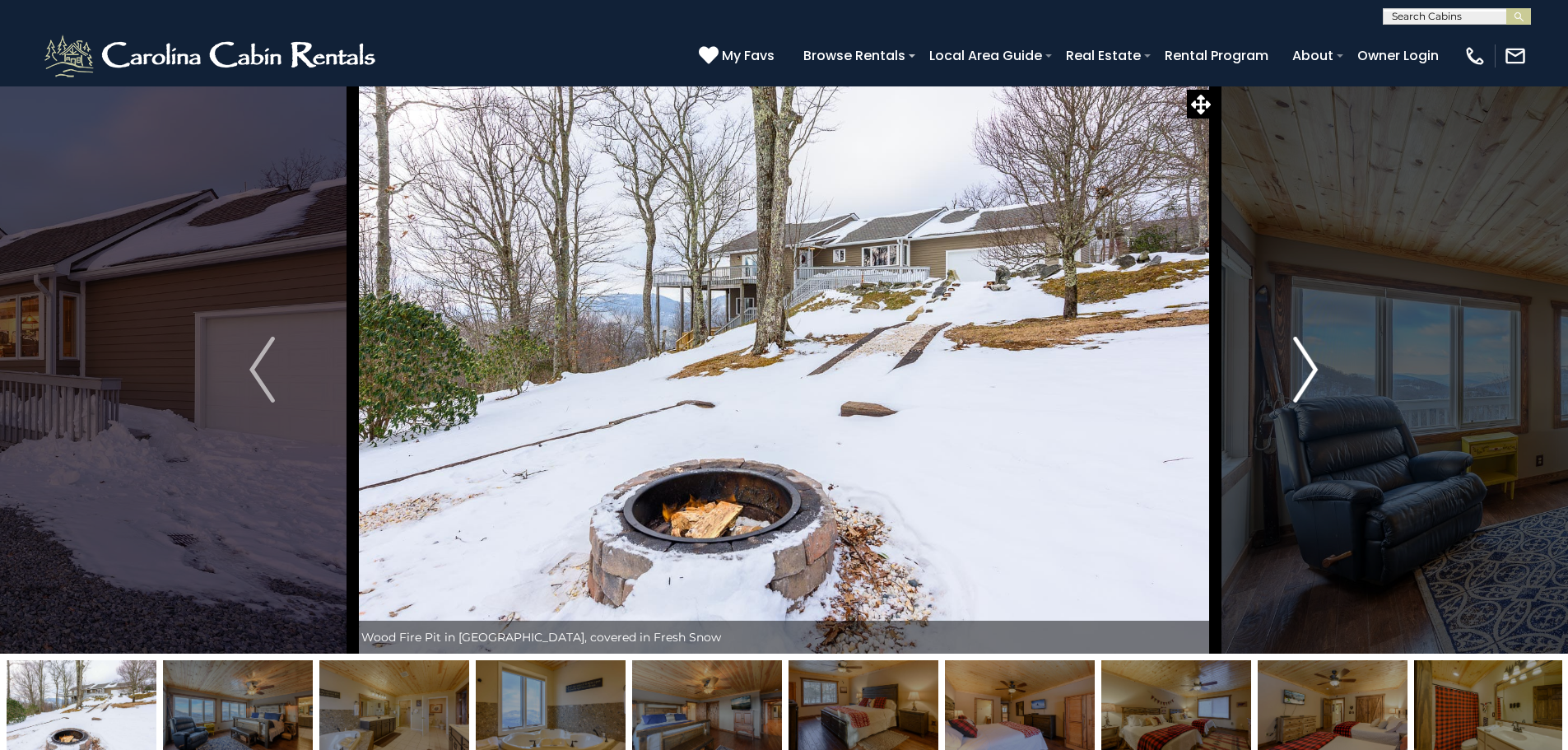
click at [1307, 375] on img "Next" at bounding box center [1306, 370] width 25 height 66
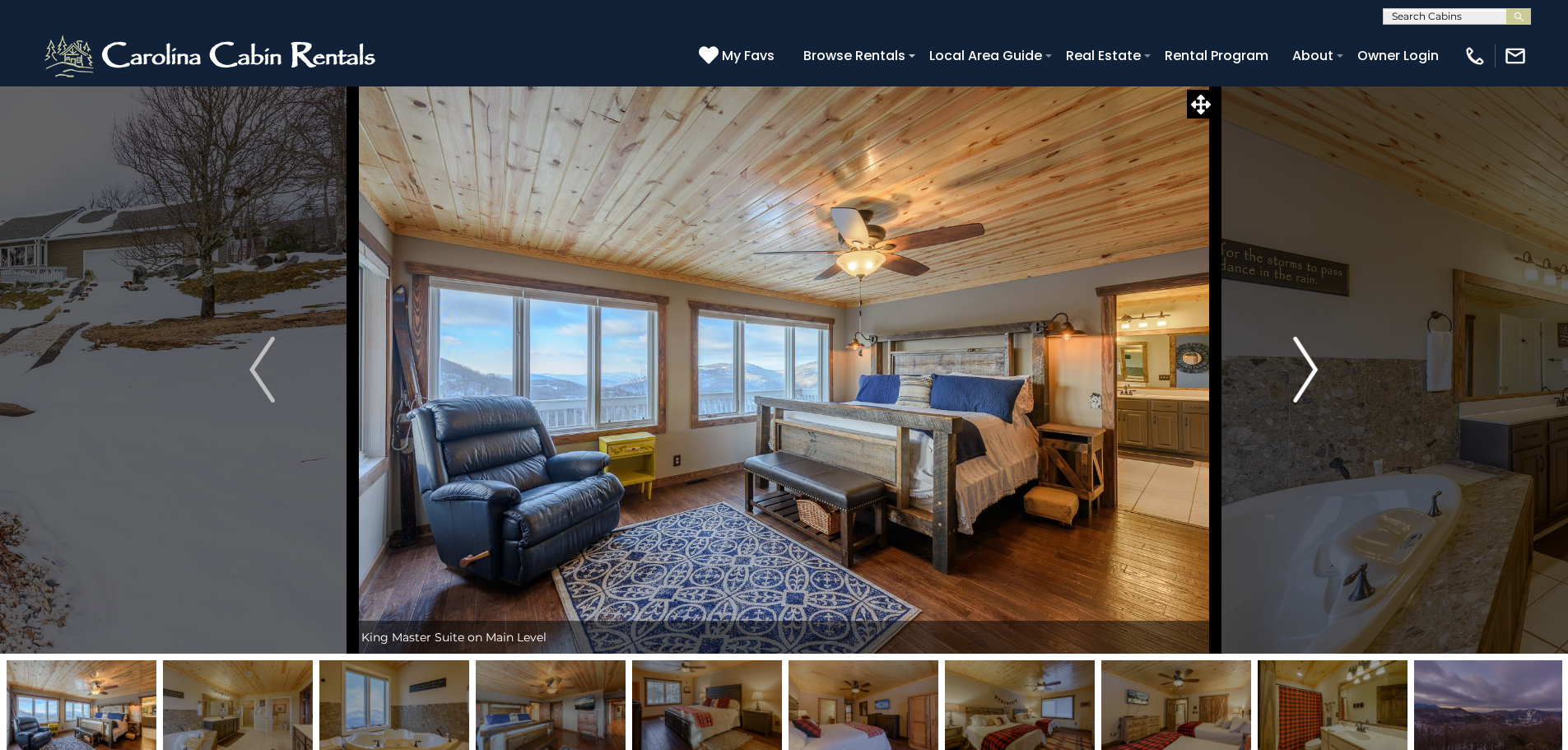
click at [1312, 377] on img "Next" at bounding box center [1306, 370] width 25 height 66
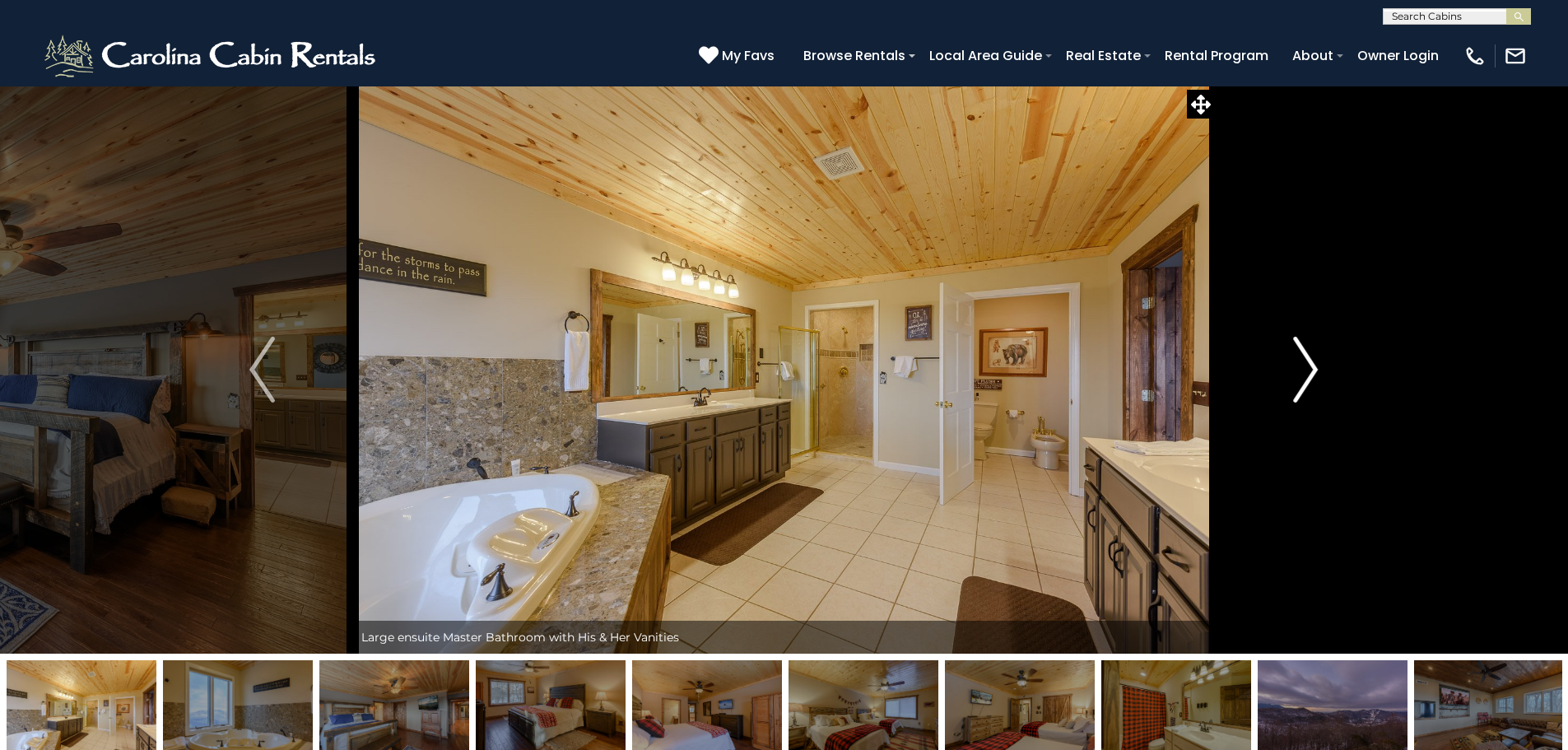
click at [1312, 369] on img "Next" at bounding box center [1306, 370] width 25 height 66
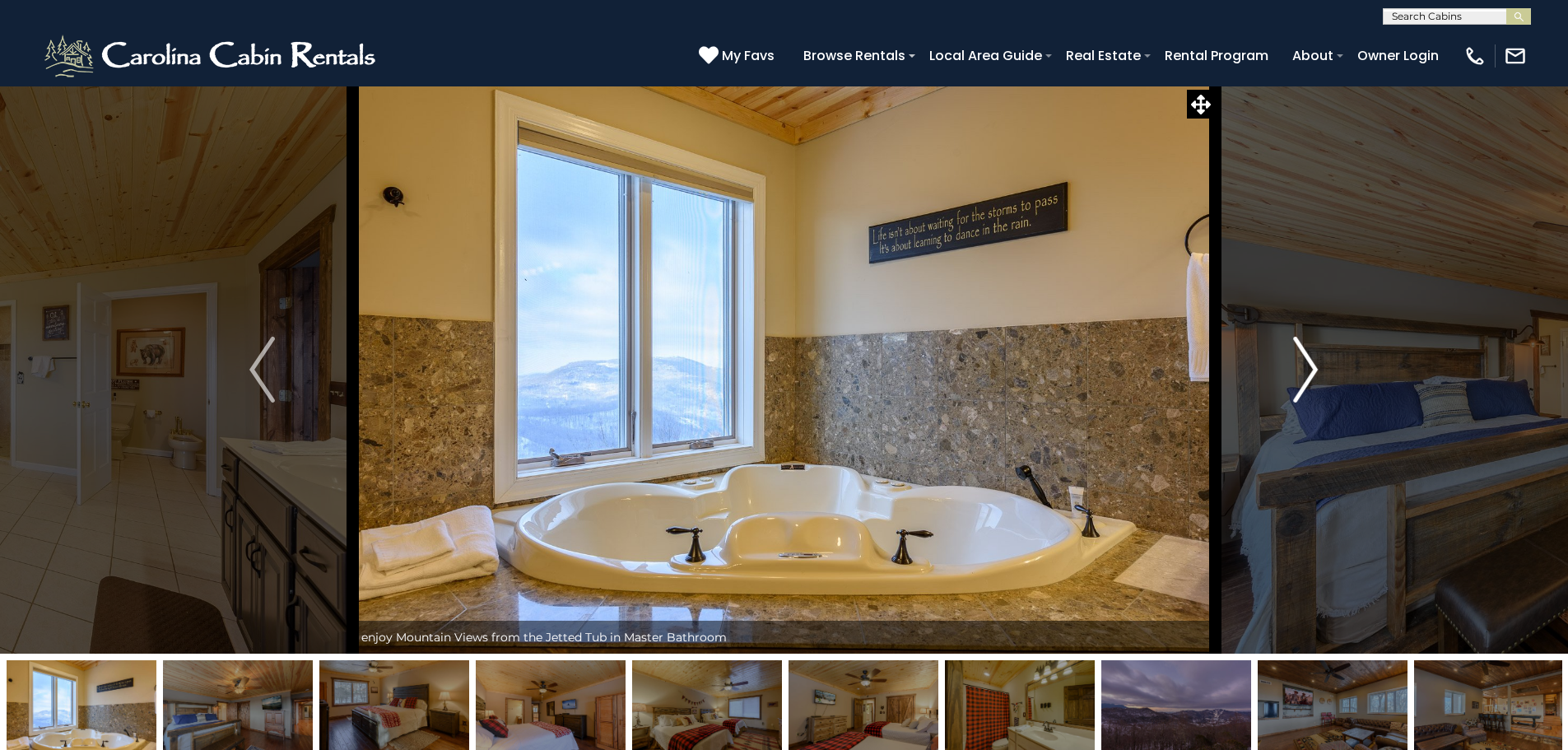
click at [1307, 358] on img "Next" at bounding box center [1306, 370] width 25 height 66
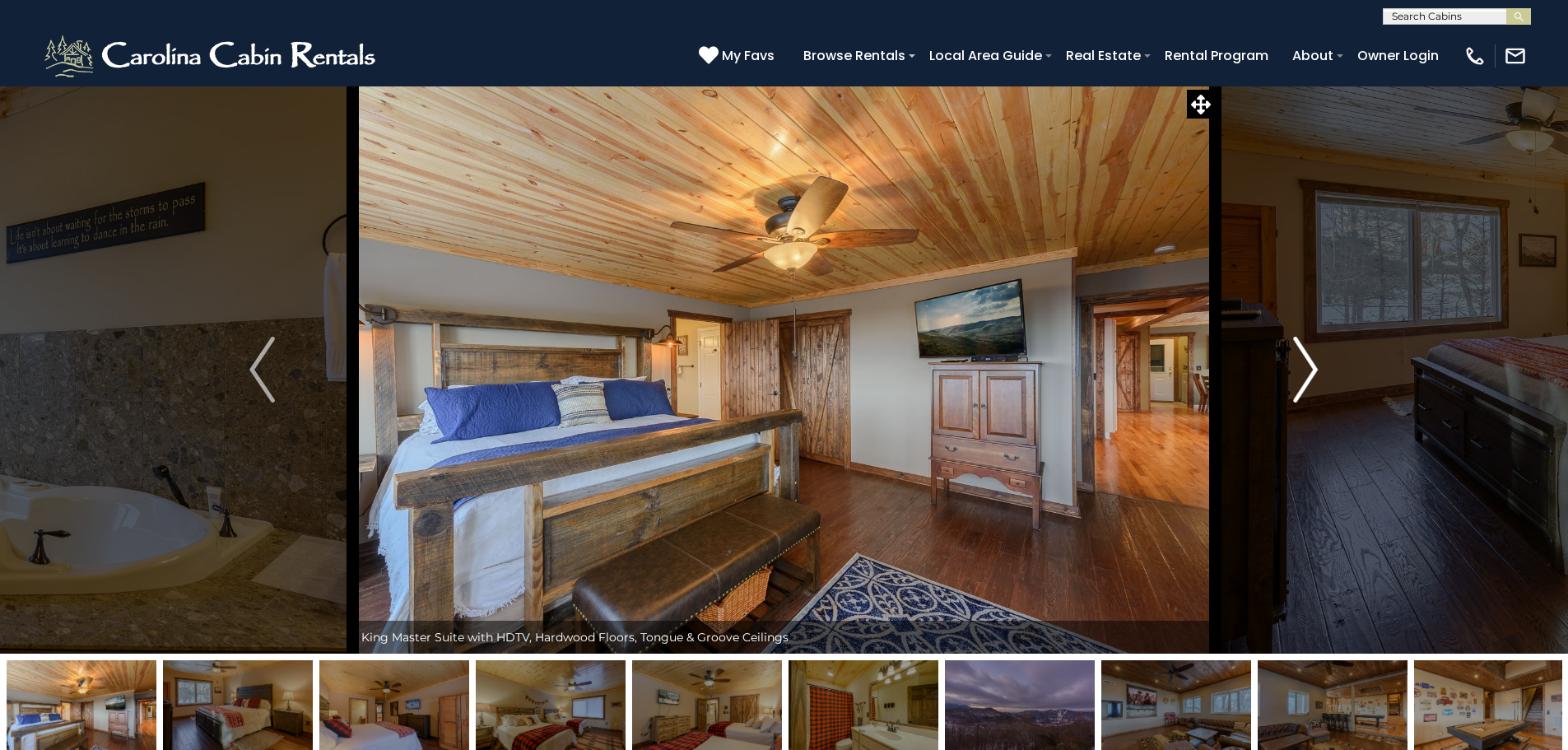
click at [1307, 358] on img "Next" at bounding box center [1306, 370] width 25 height 66
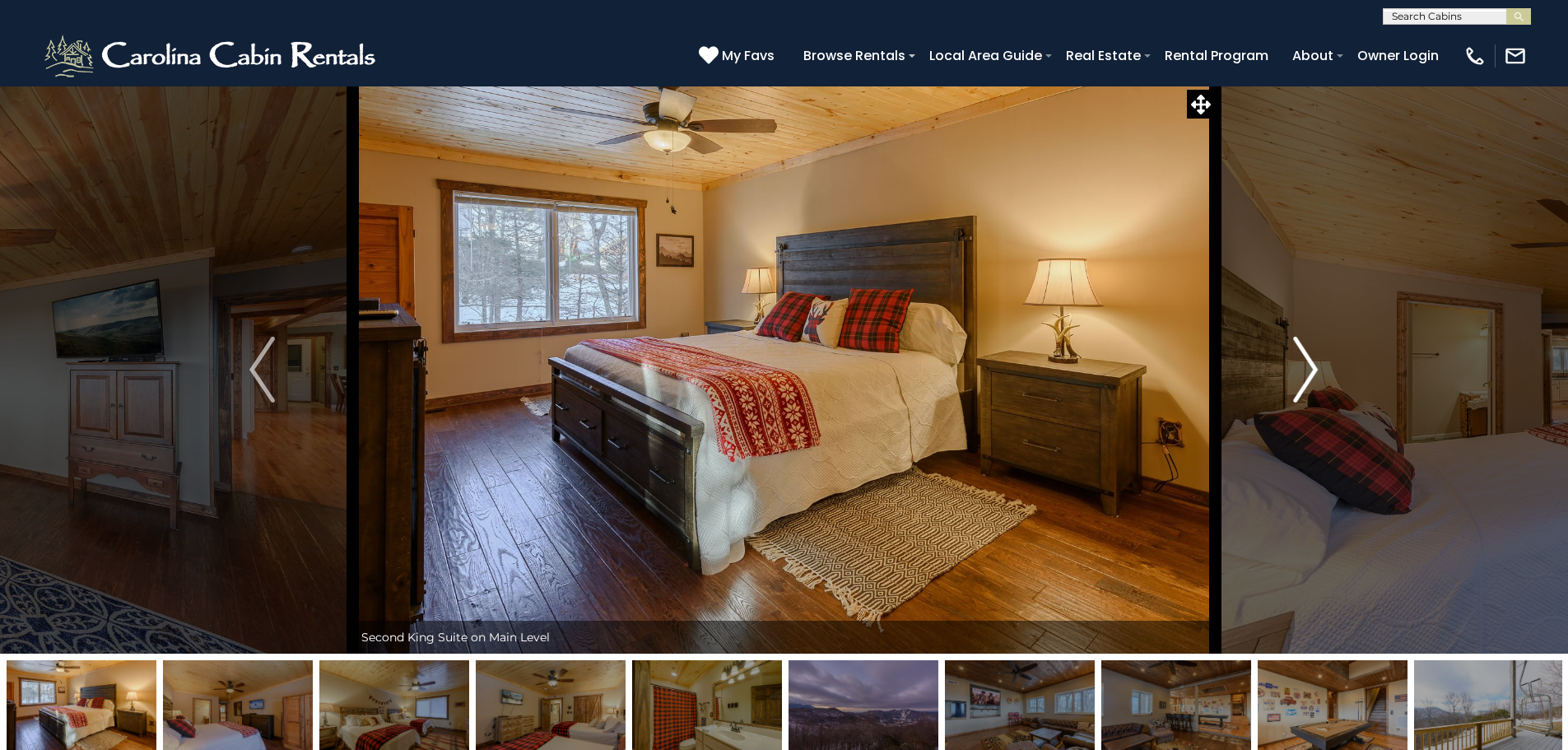
click at [1307, 358] on img "Next" at bounding box center [1306, 370] width 25 height 66
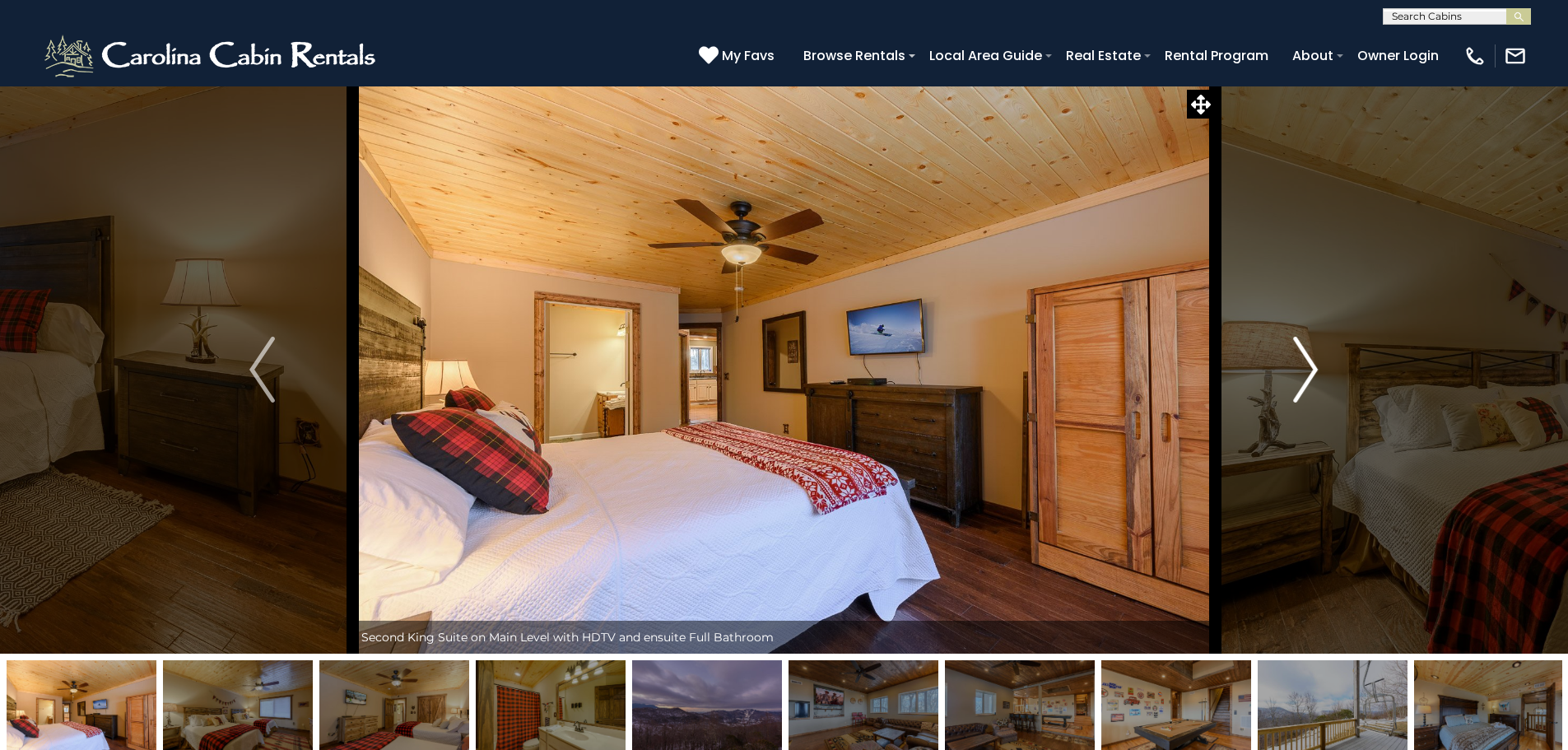
click at [1307, 358] on img "Next" at bounding box center [1306, 370] width 25 height 66
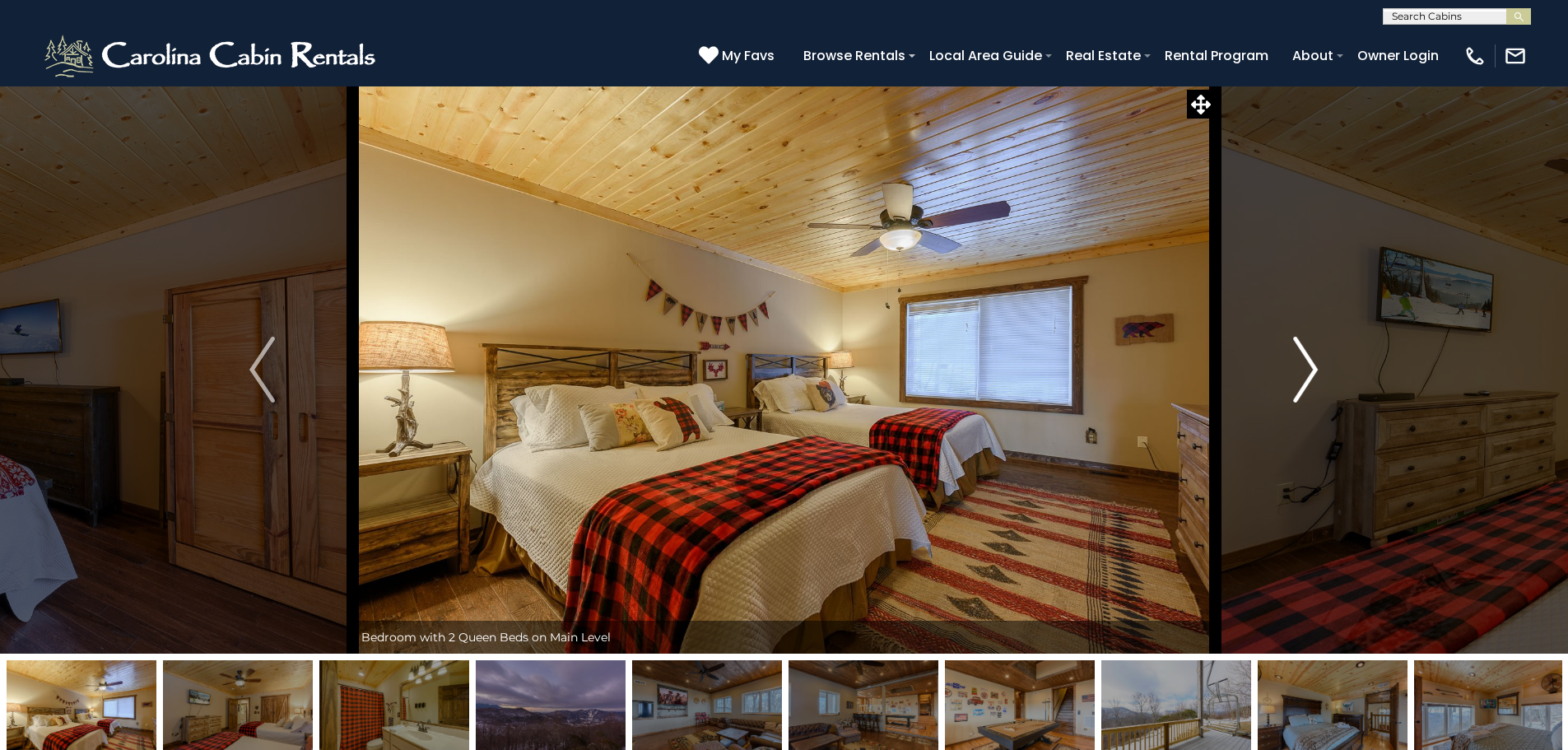
click at [1307, 358] on img "Next" at bounding box center [1306, 370] width 25 height 66
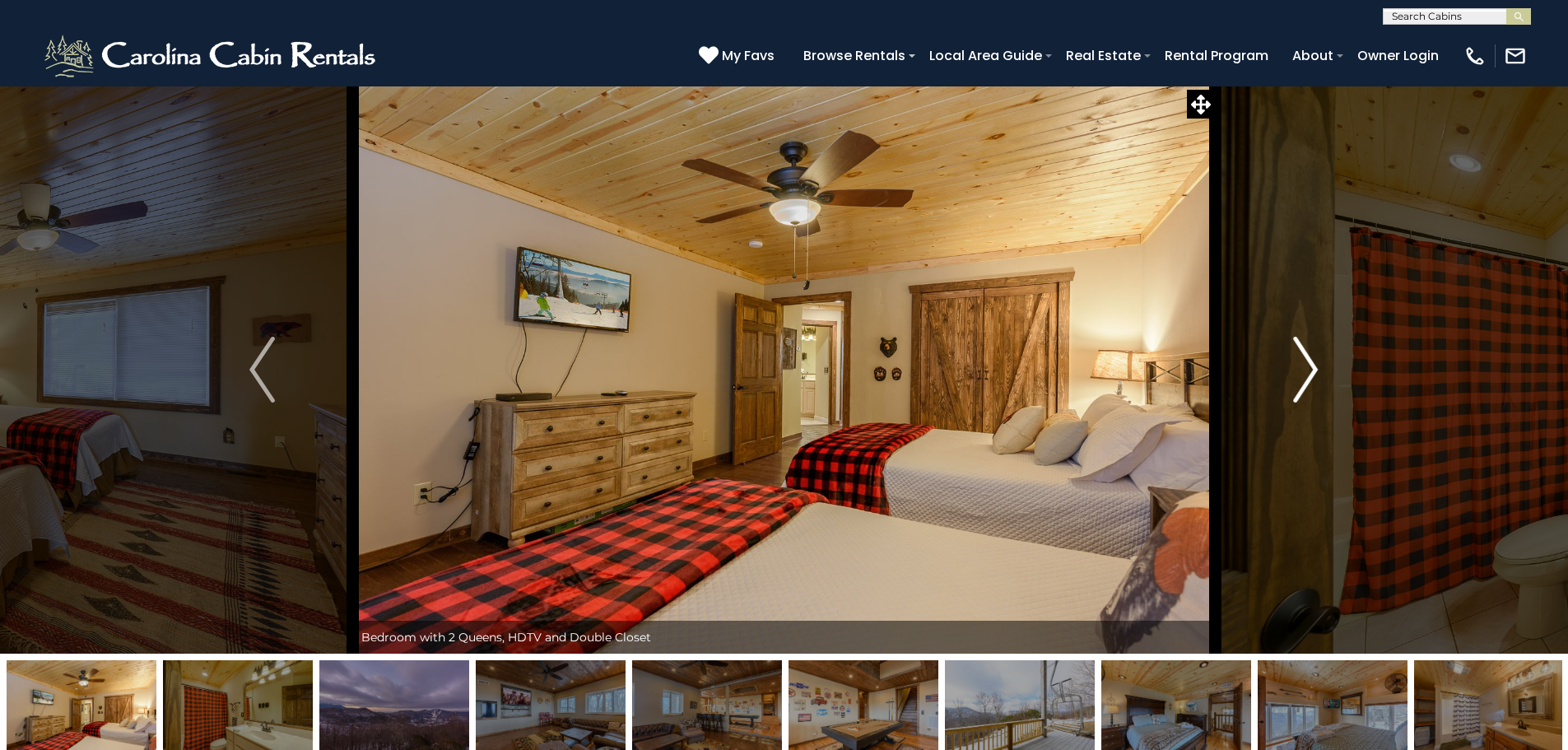
click at [1307, 358] on img "Next" at bounding box center [1306, 370] width 25 height 66
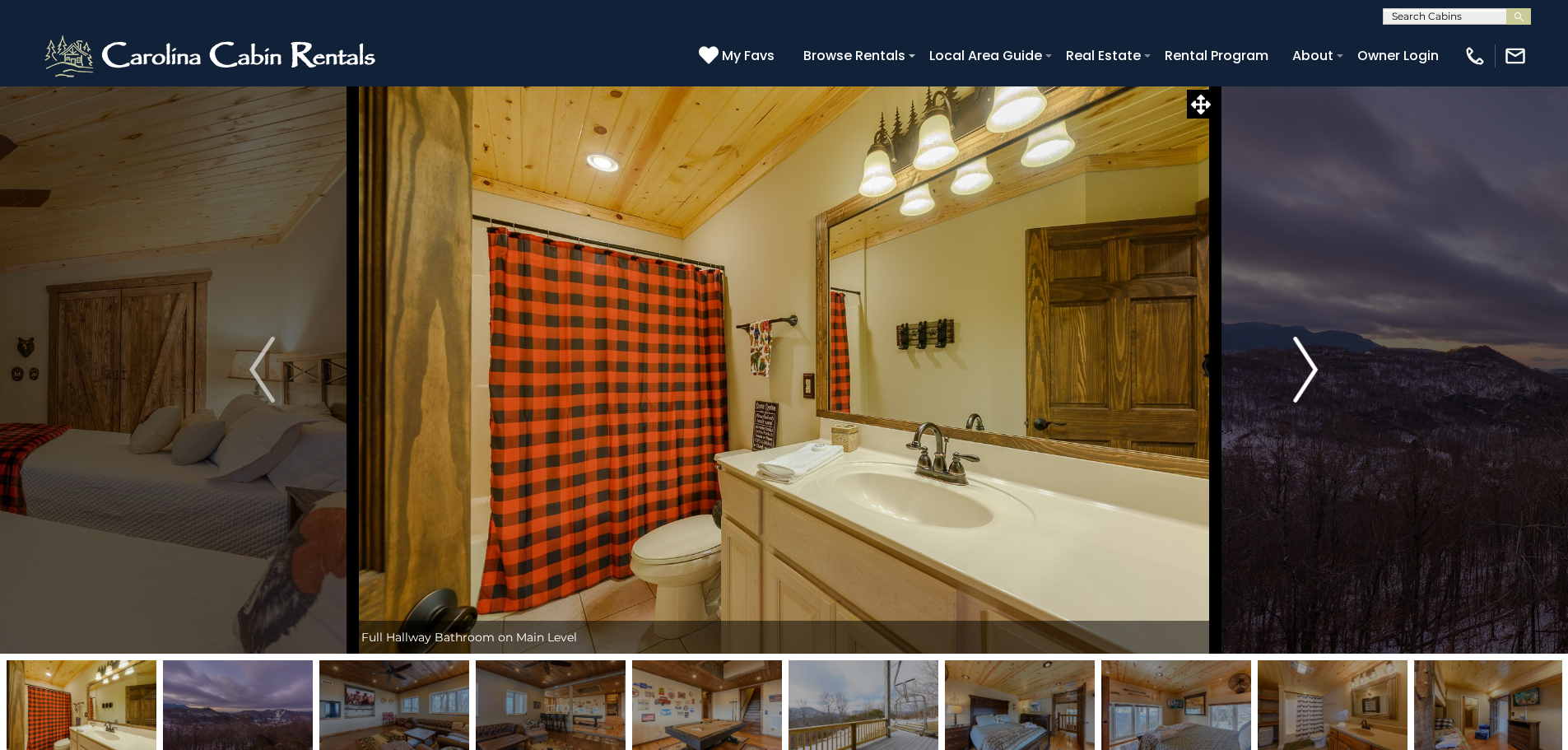
click at [1307, 358] on img "Next" at bounding box center [1306, 370] width 25 height 66
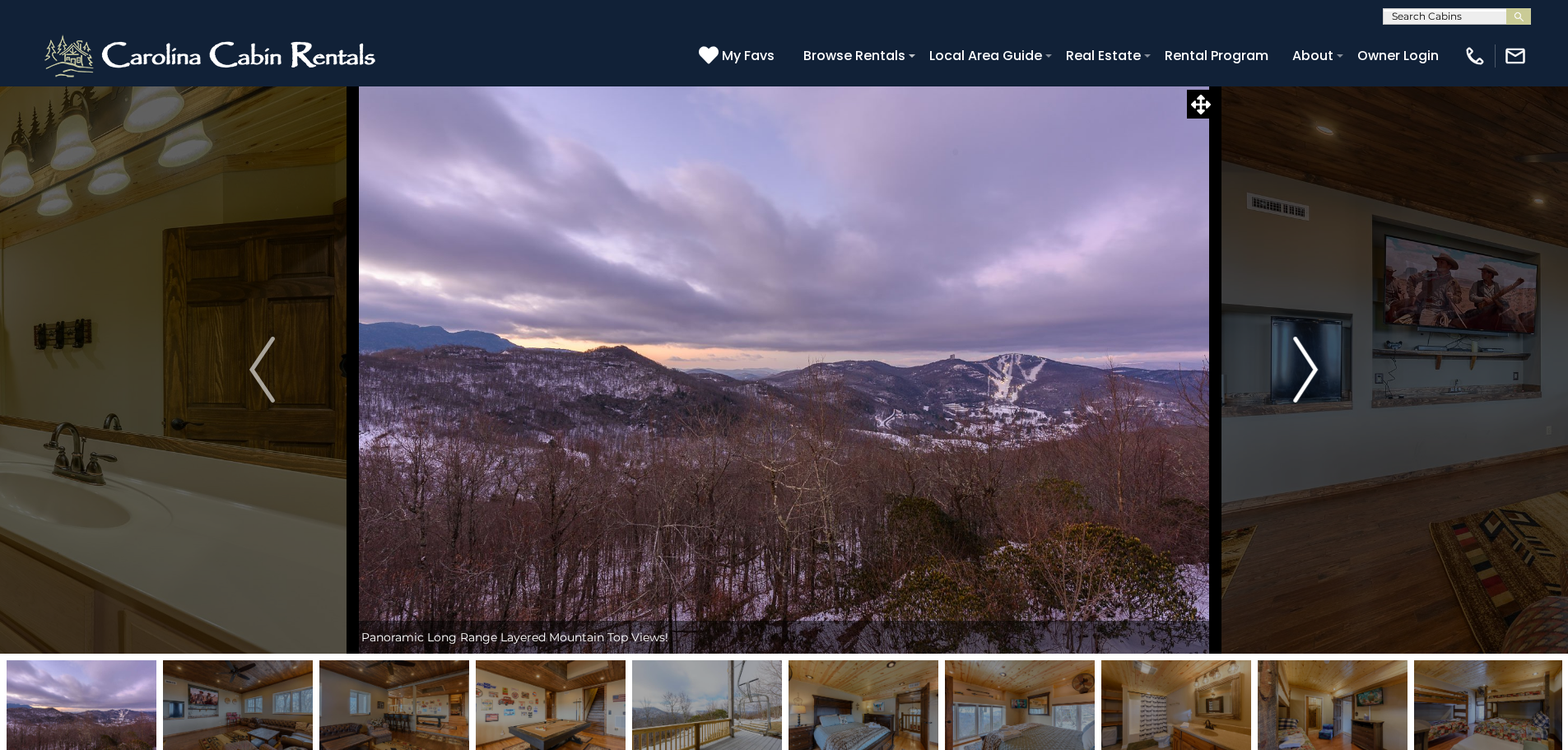
click at [1307, 358] on img "Next" at bounding box center [1306, 370] width 25 height 66
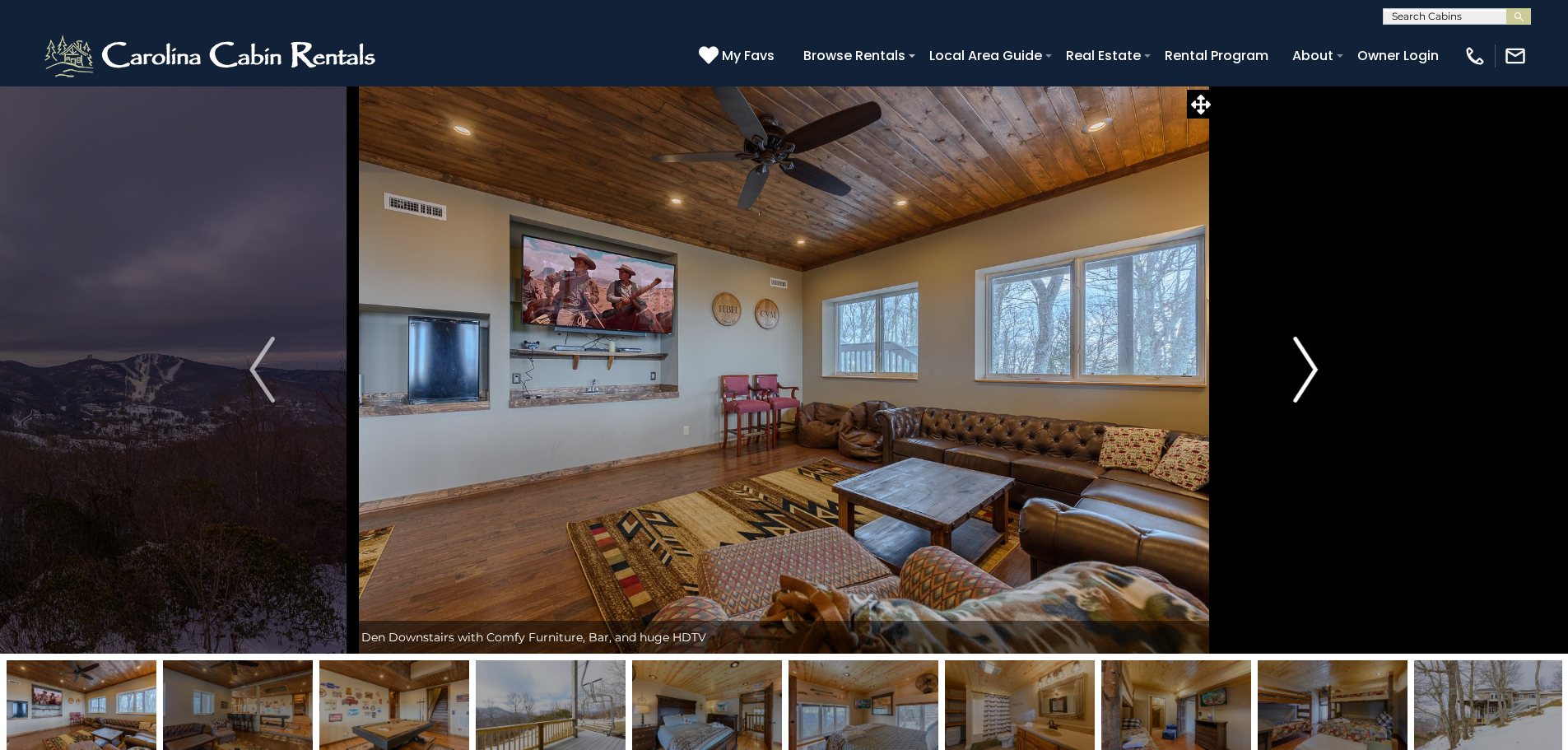
click at [1307, 358] on img "Next" at bounding box center [1306, 370] width 25 height 66
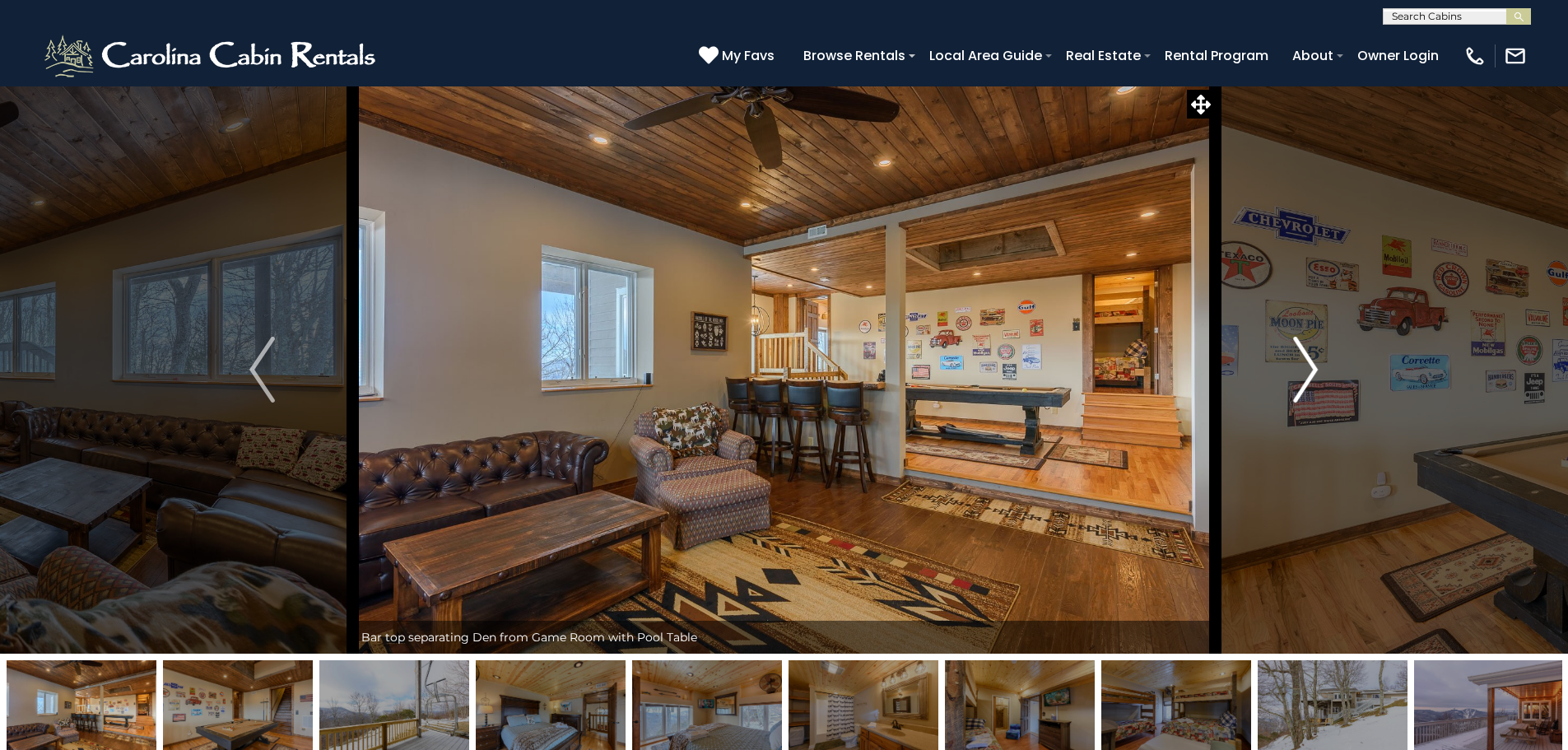
click at [1307, 358] on img "Next" at bounding box center [1306, 370] width 25 height 66
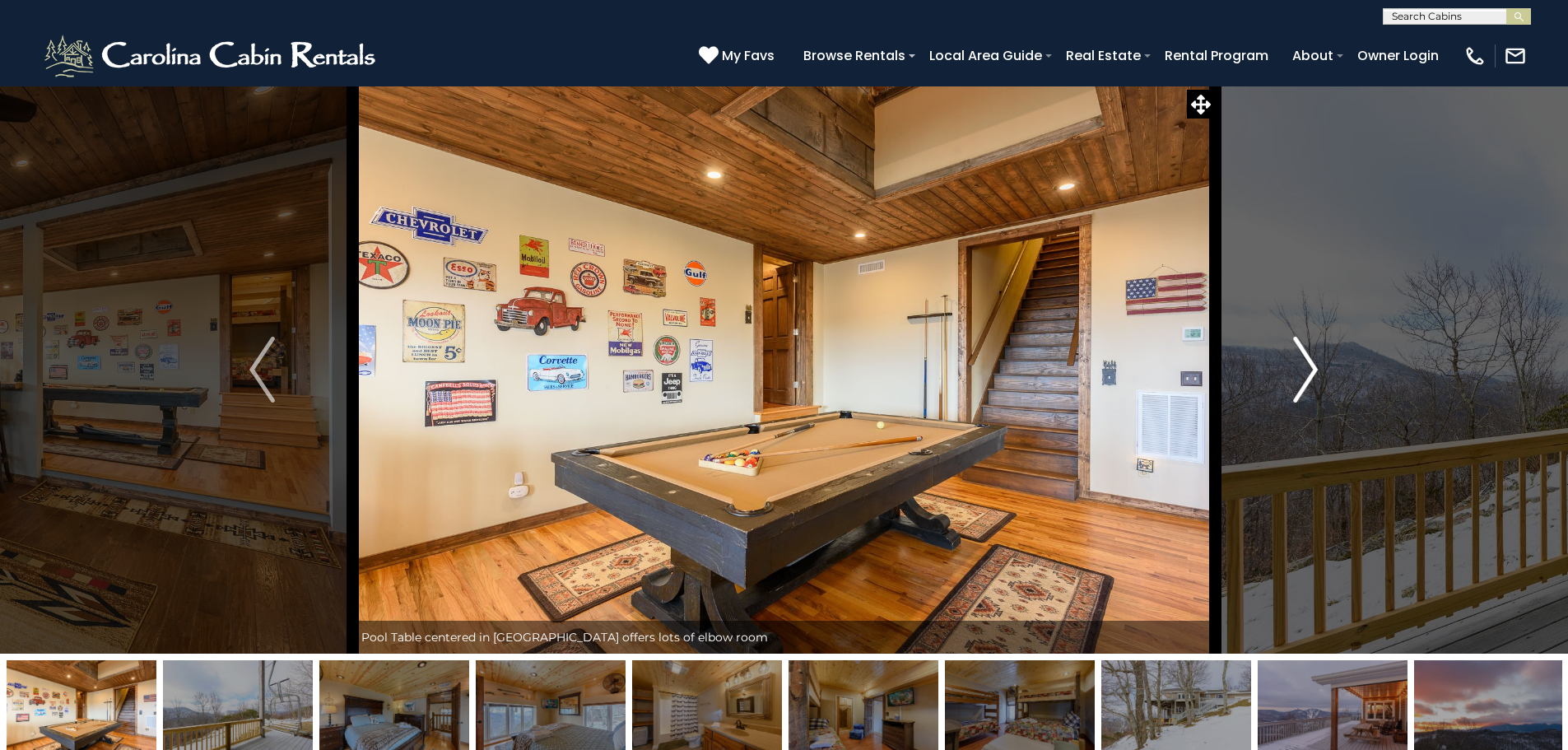
click at [1307, 358] on img "Next" at bounding box center [1306, 370] width 25 height 66
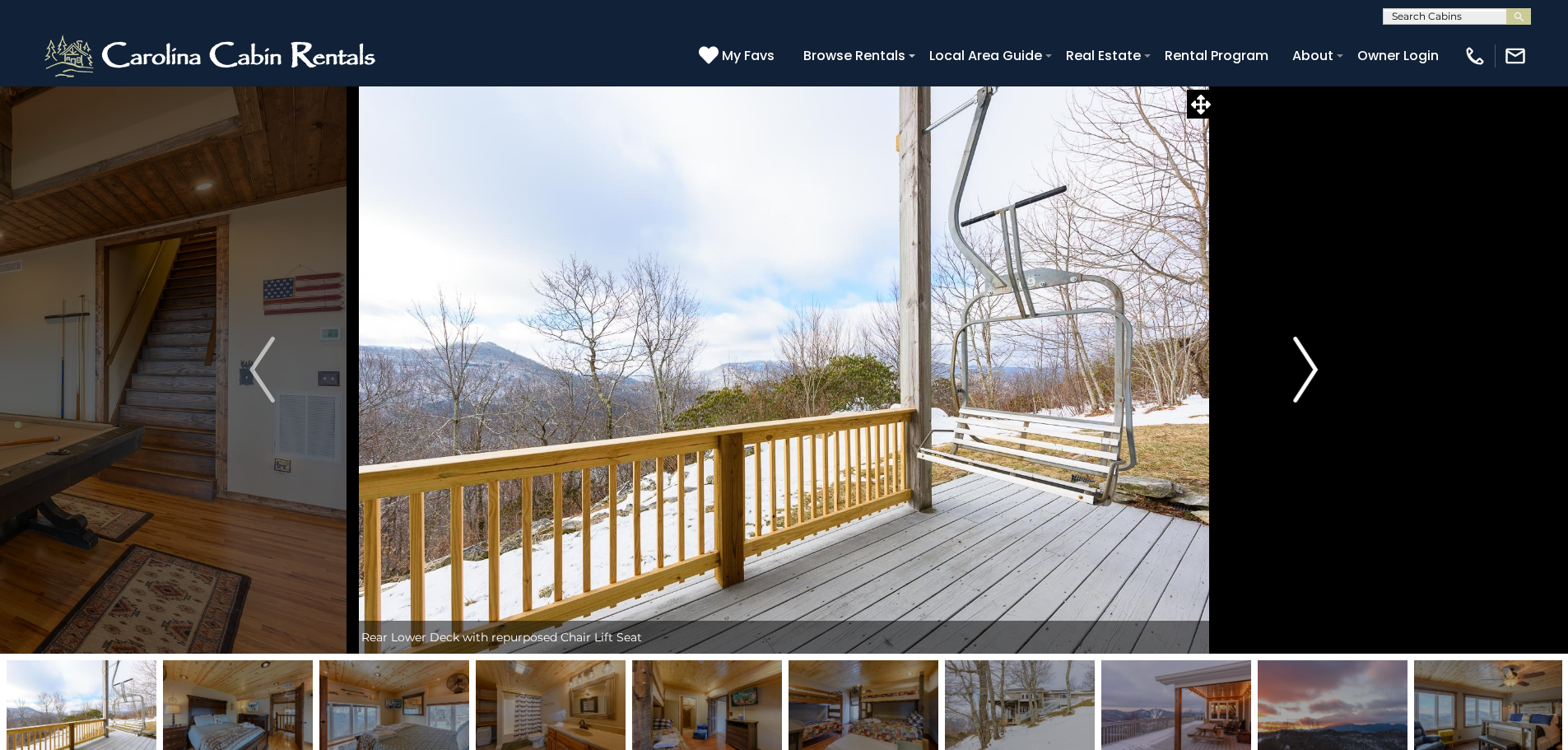
click at [1307, 358] on img "Next" at bounding box center [1306, 370] width 25 height 66
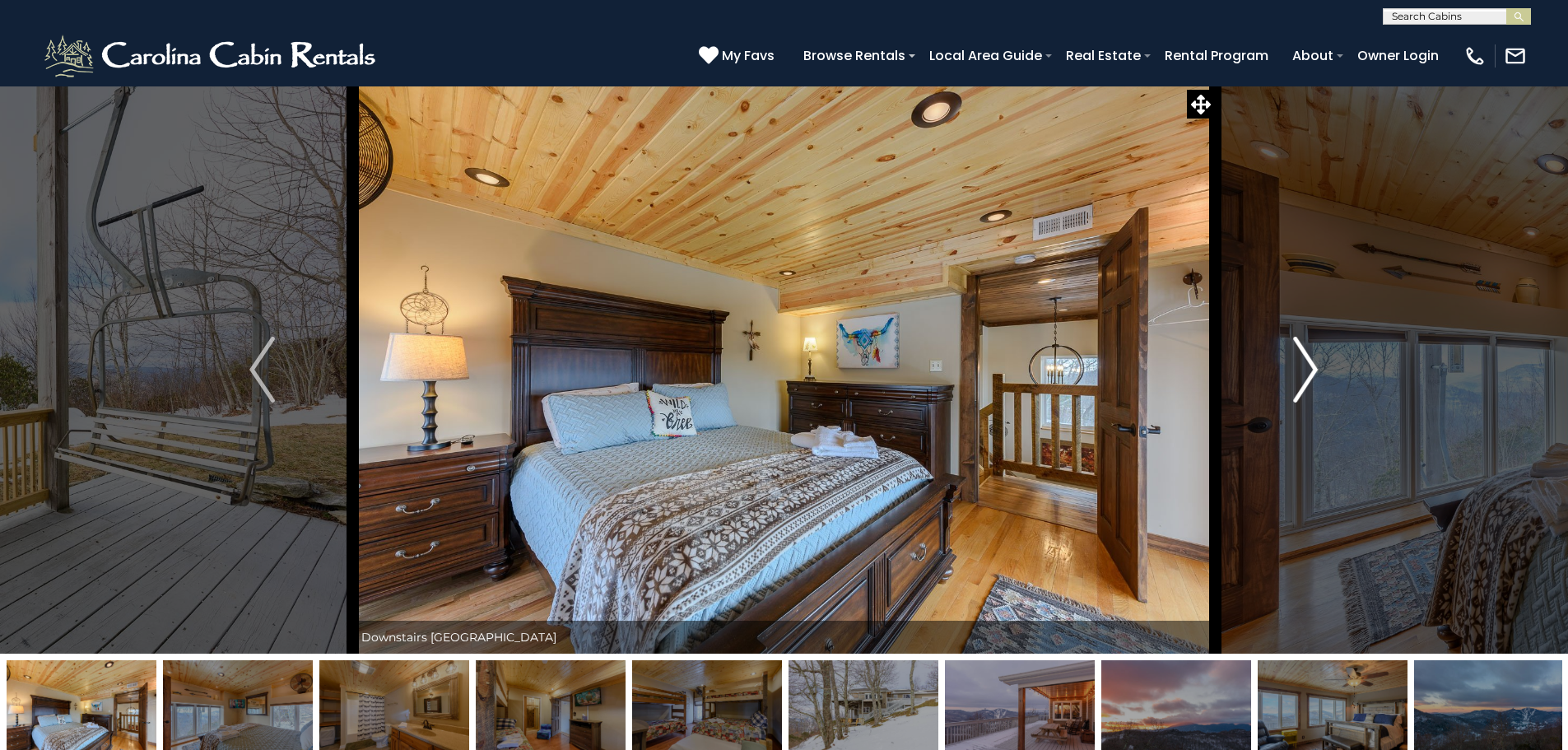
click at [1307, 358] on img "Next" at bounding box center [1306, 370] width 25 height 66
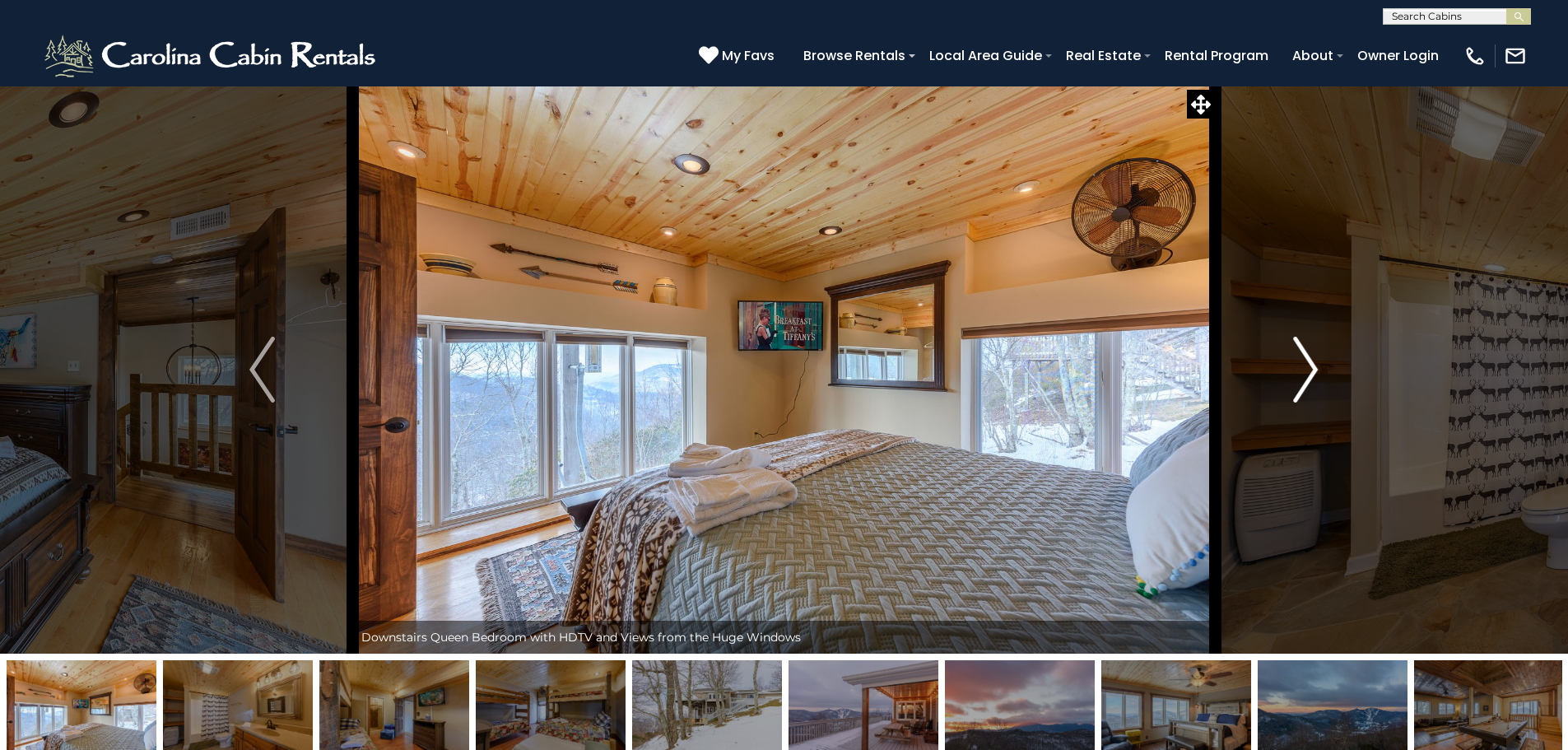
click at [1307, 358] on img "Next" at bounding box center [1306, 370] width 25 height 66
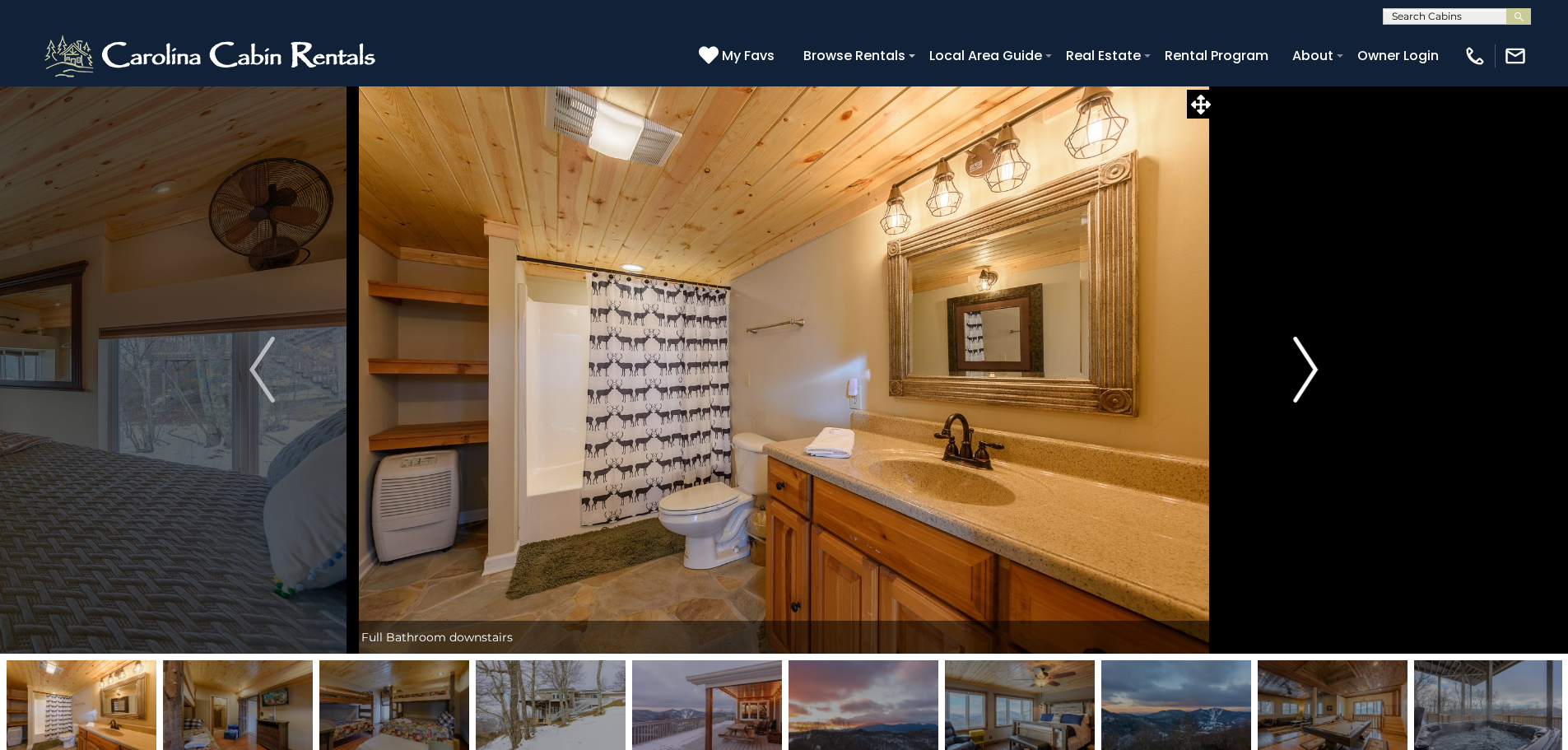
click at [1307, 358] on img "Next" at bounding box center [1306, 370] width 25 height 66
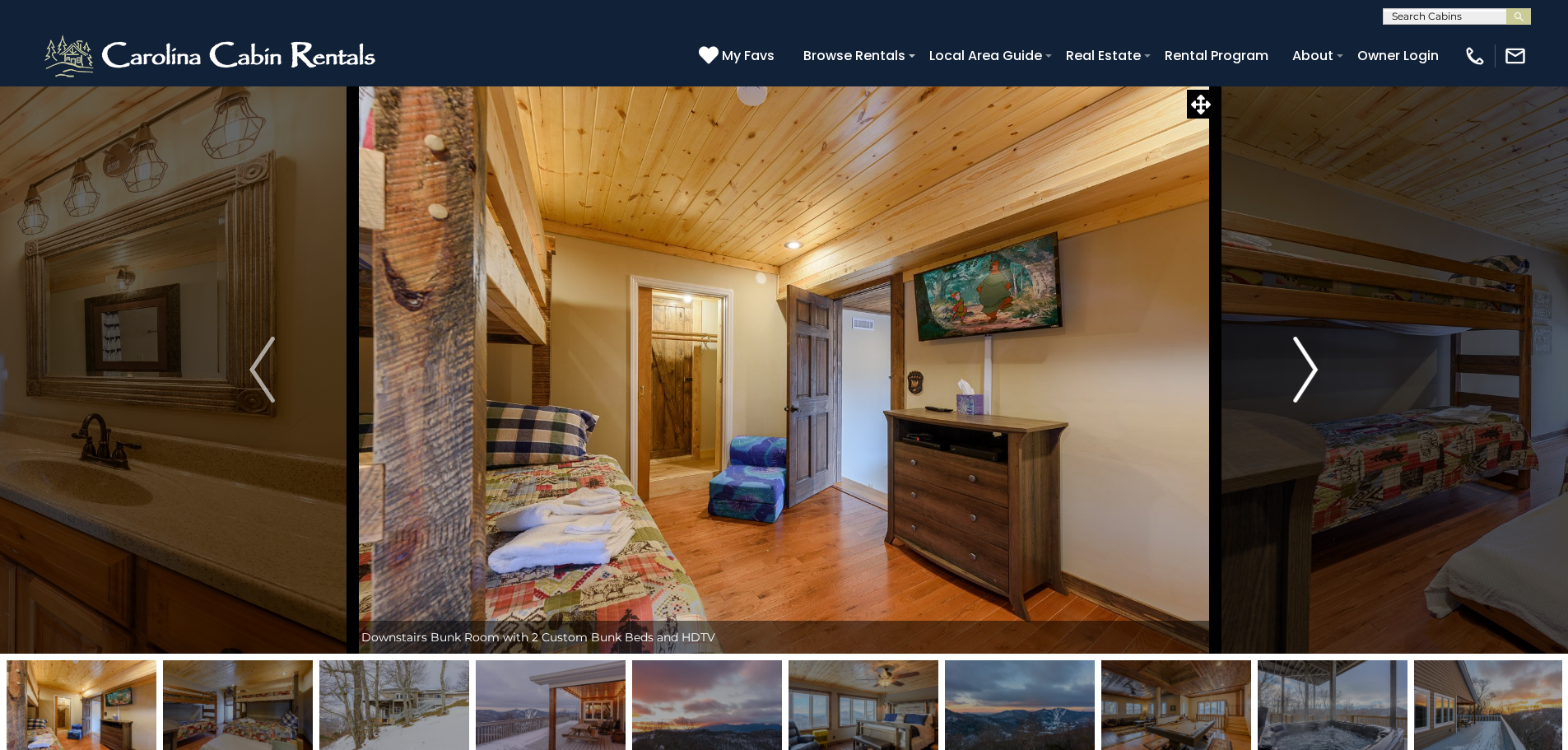
click at [1313, 373] on img "Next" at bounding box center [1306, 370] width 25 height 66
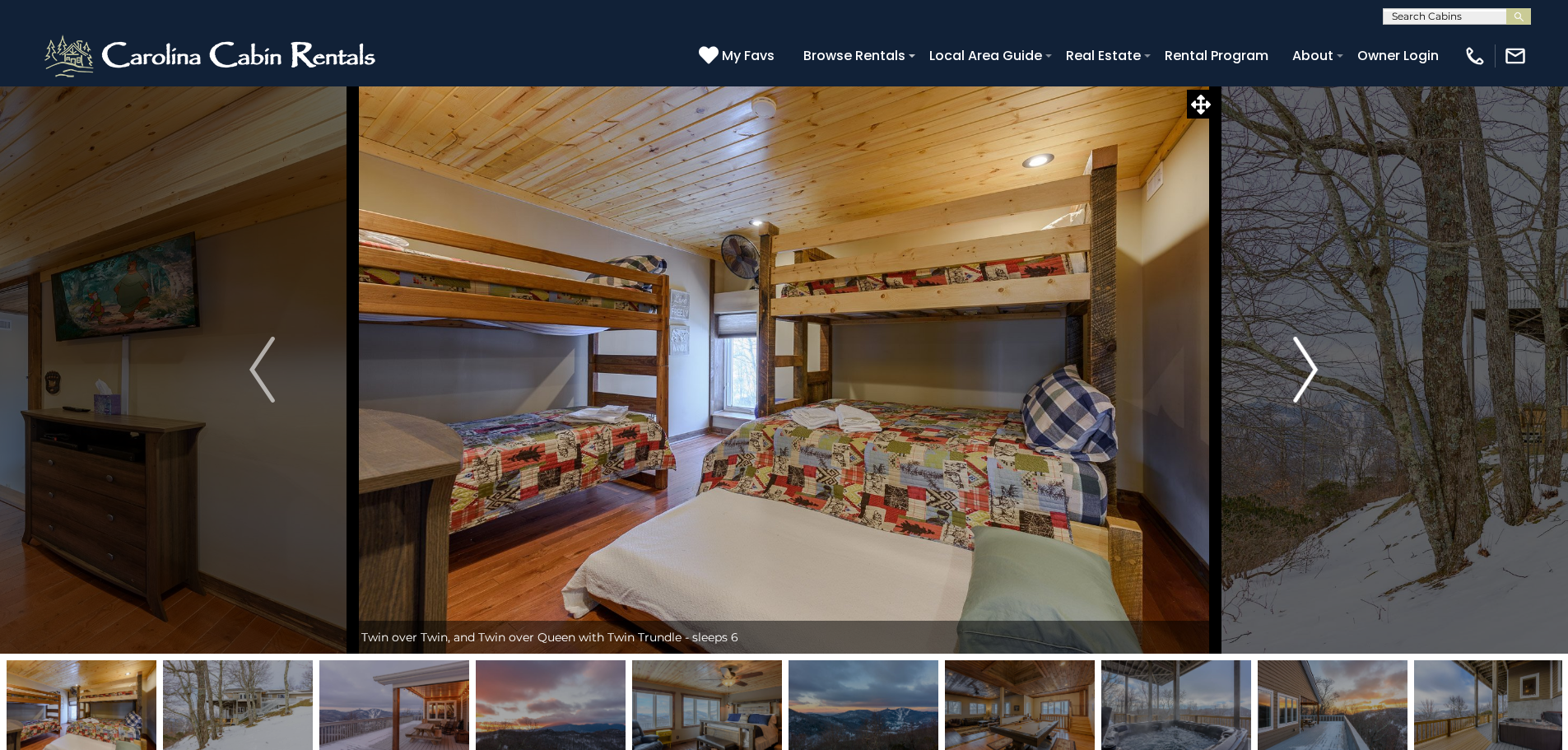
click at [1307, 375] on img "Next" at bounding box center [1306, 370] width 25 height 66
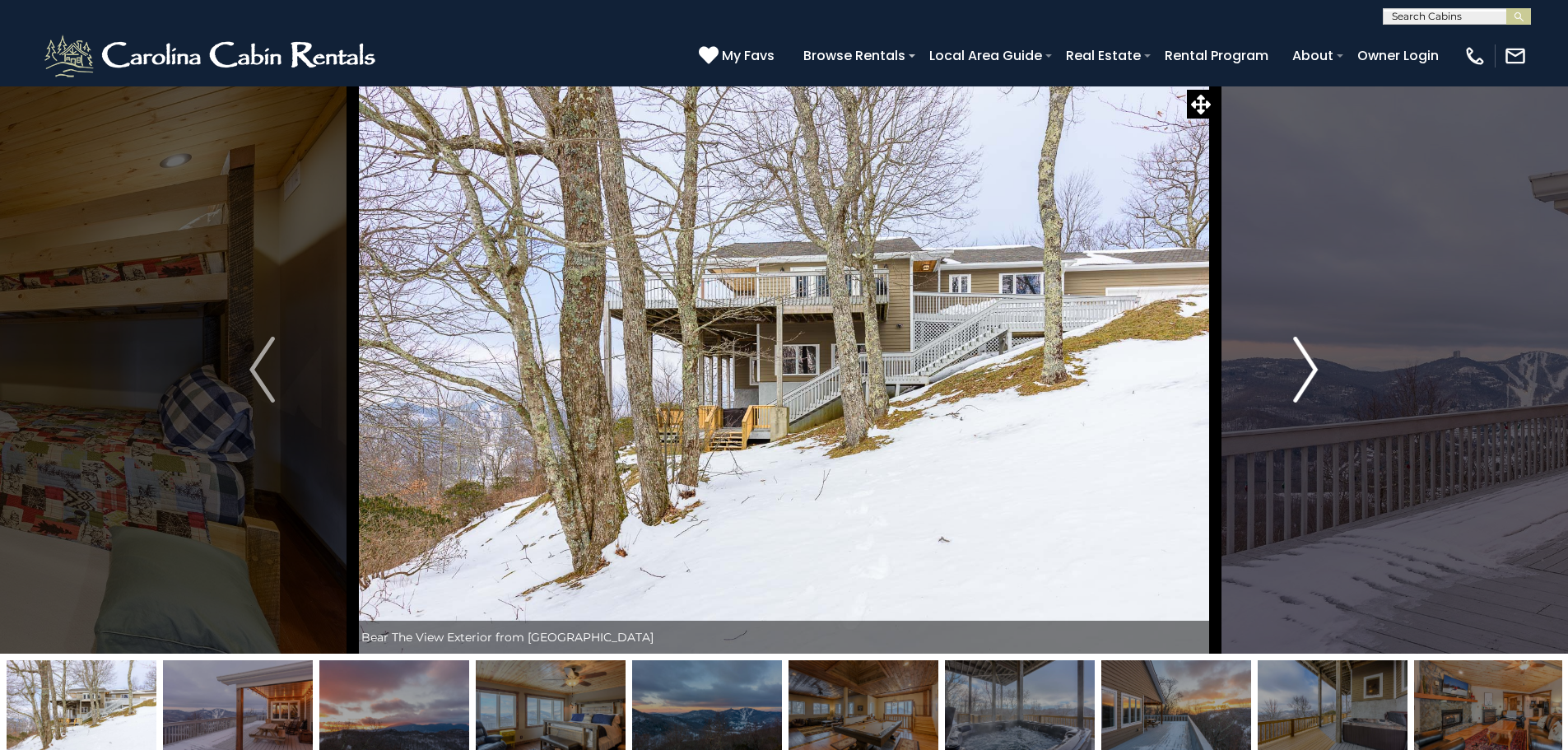
click at [1307, 375] on img "Next" at bounding box center [1306, 370] width 25 height 66
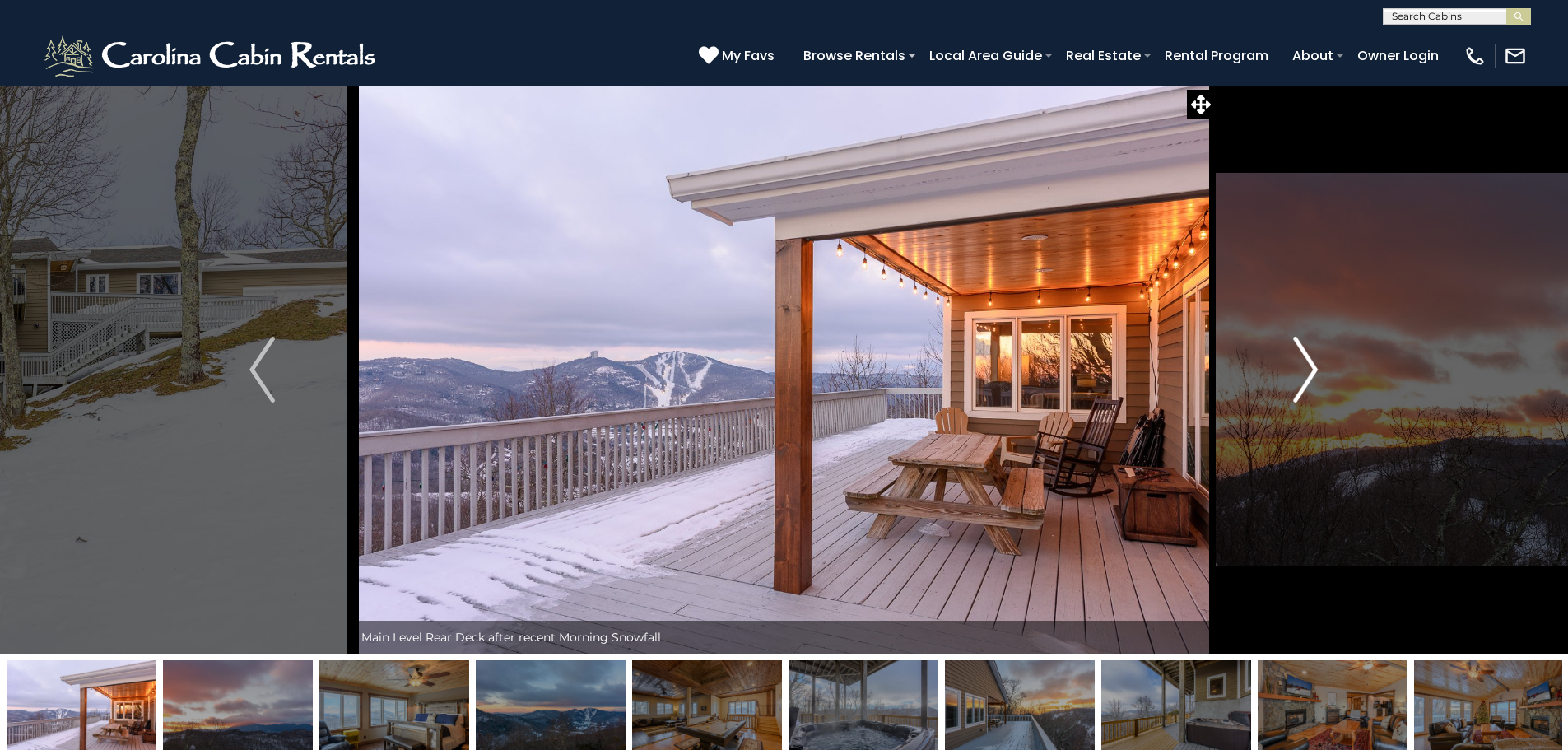
click at [1308, 362] on img "Next" at bounding box center [1306, 370] width 25 height 66
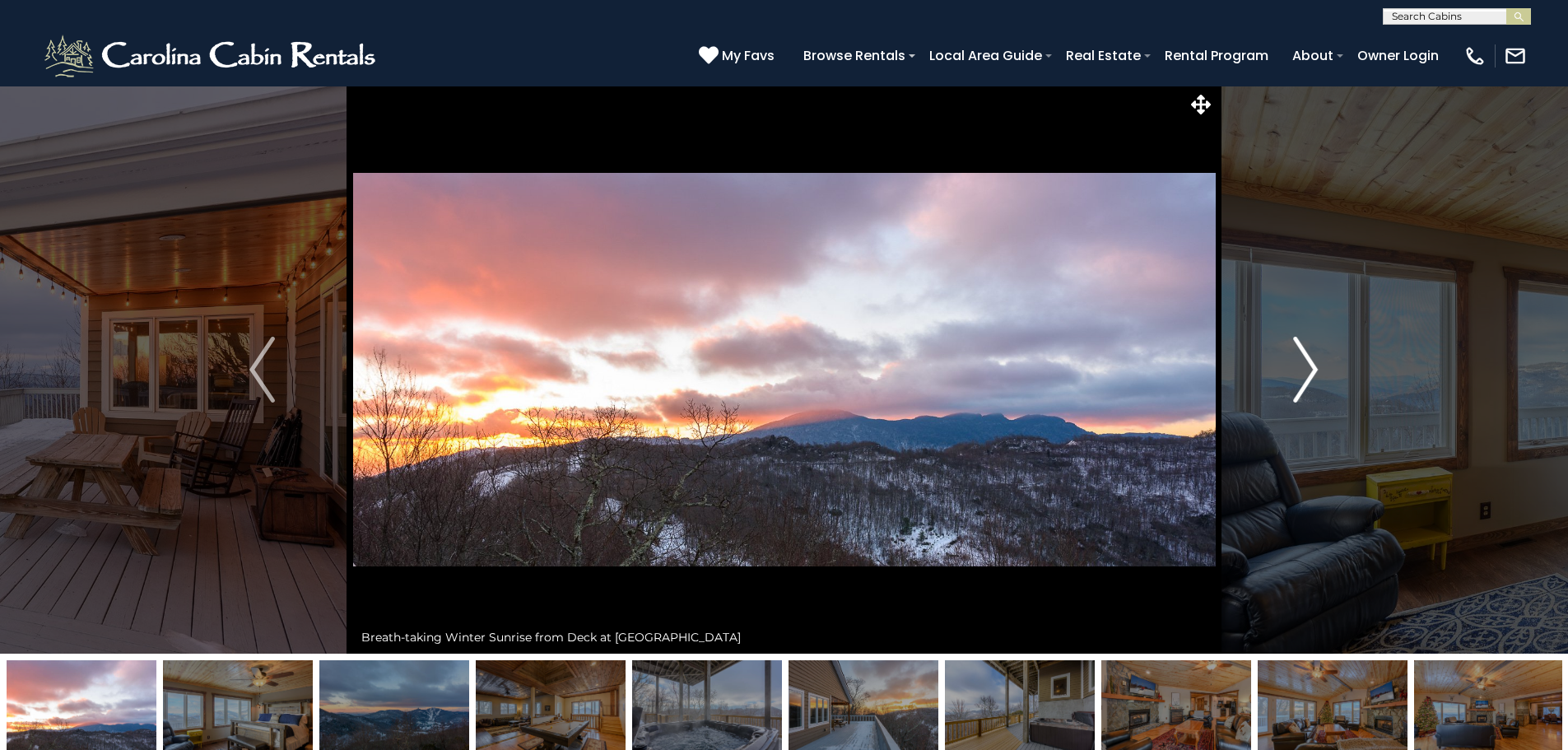
click at [1308, 362] on img "Next" at bounding box center [1306, 370] width 25 height 66
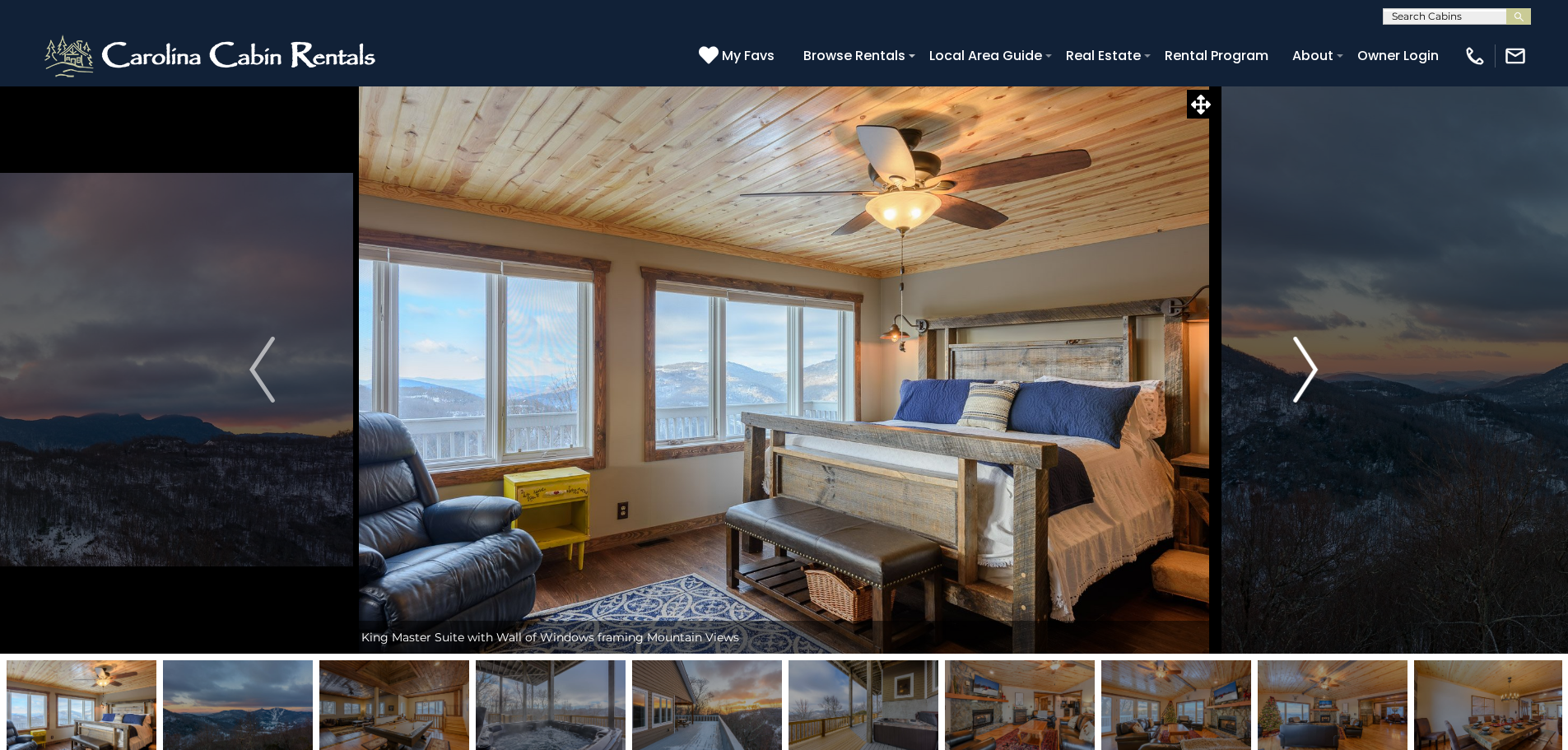
click at [1308, 362] on img "Next" at bounding box center [1306, 370] width 25 height 66
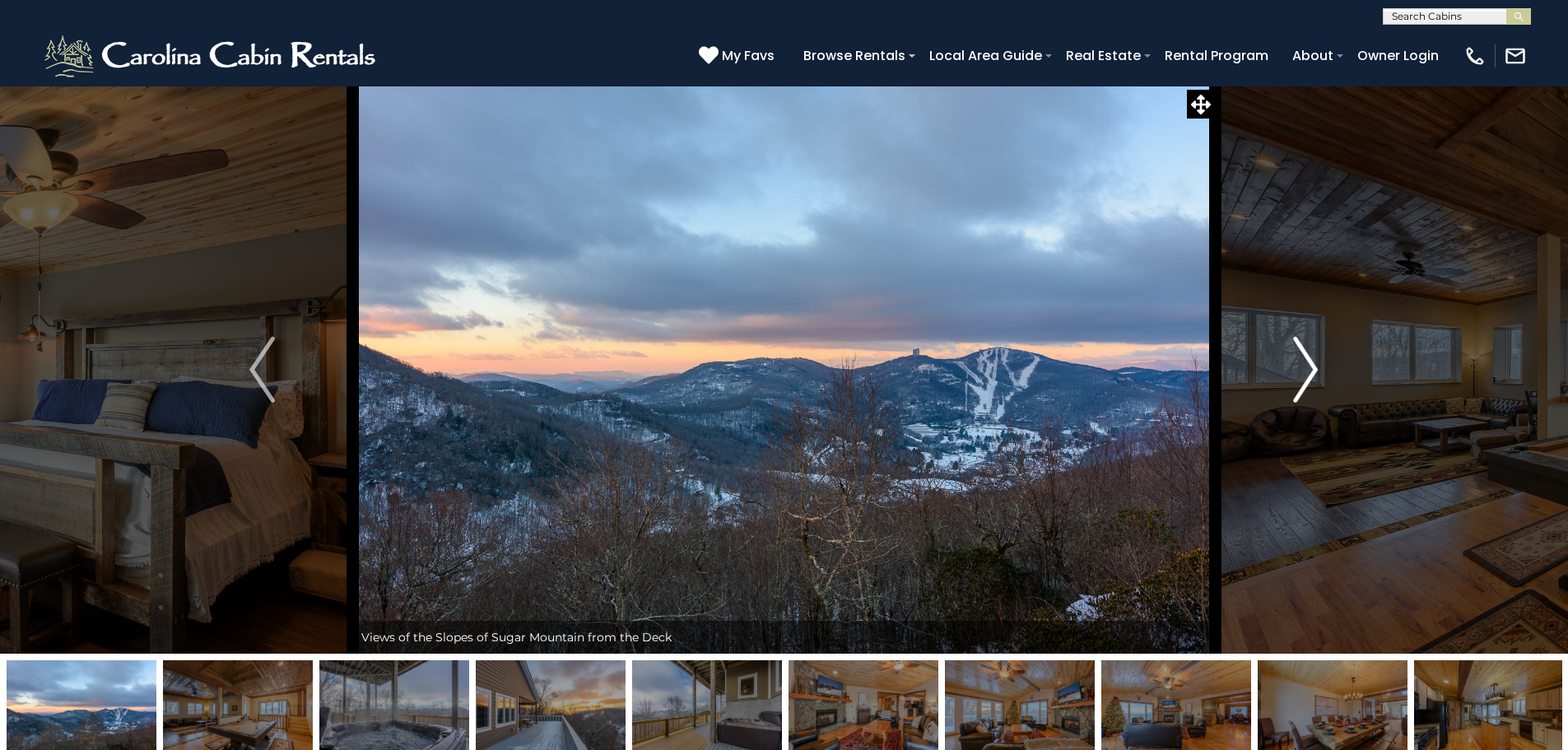
click at [1308, 362] on img "Next" at bounding box center [1306, 370] width 25 height 66
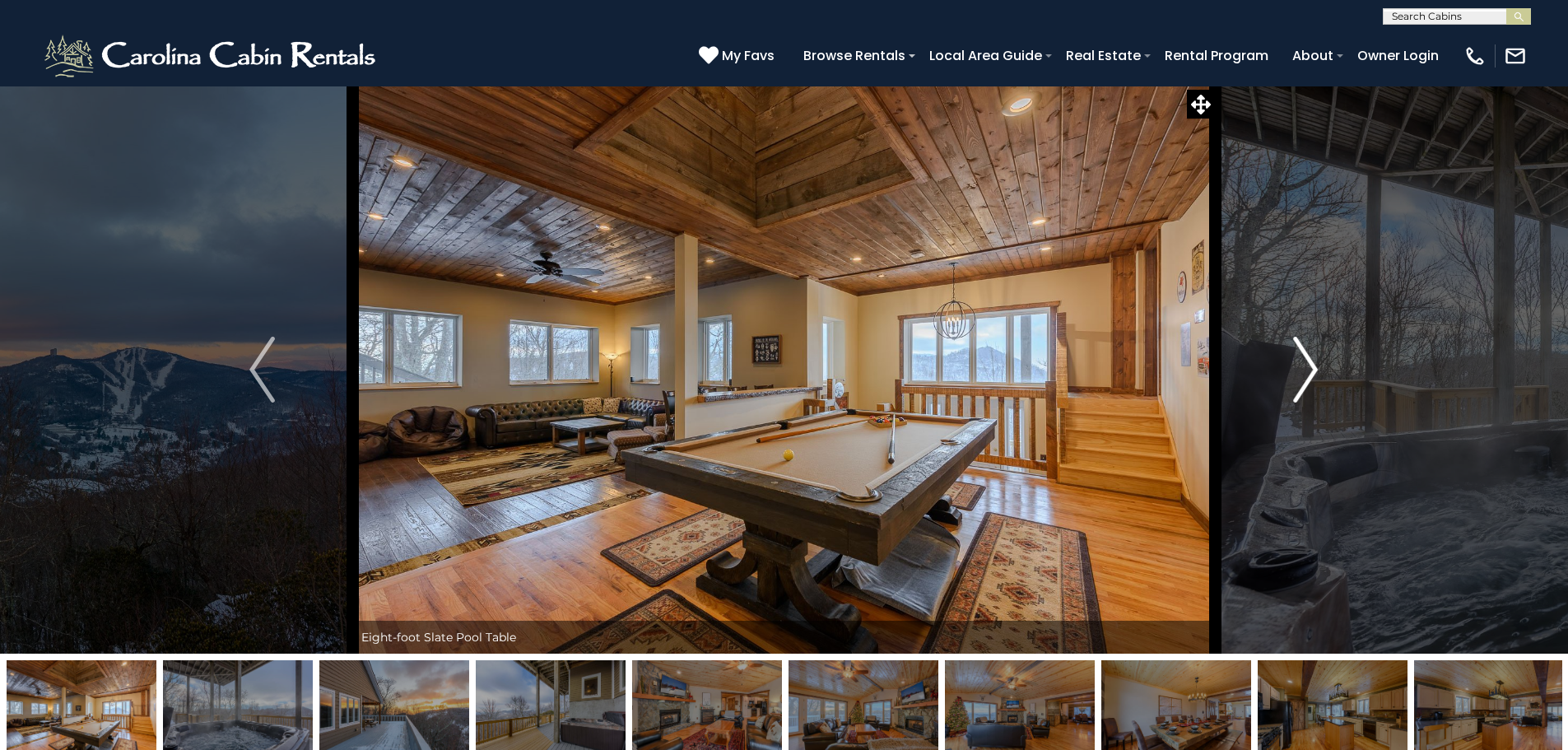
click at [1308, 362] on img "Next" at bounding box center [1306, 370] width 25 height 66
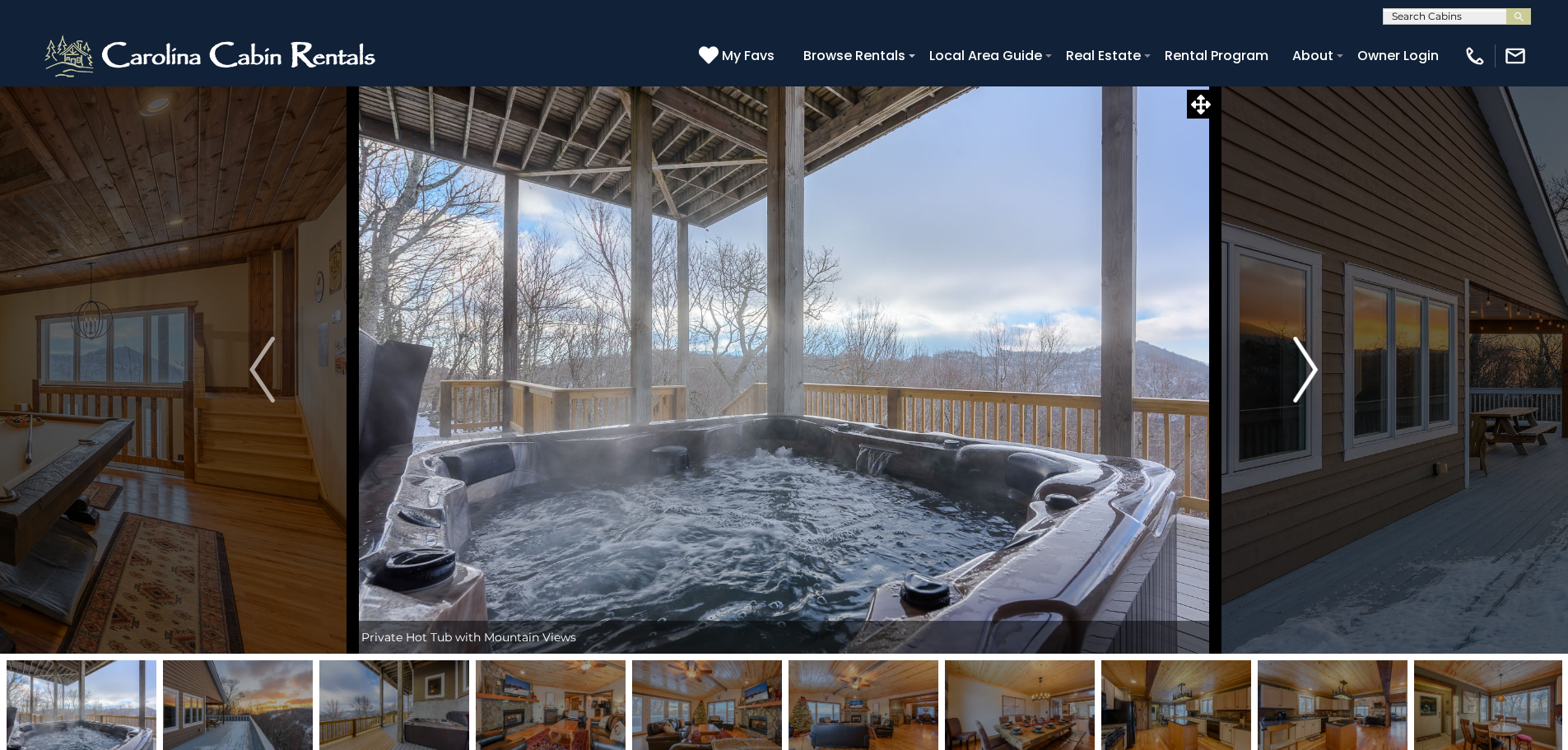
click at [1308, 362] on img "Next" at bounding box center [1306, 370] width 25 height 66
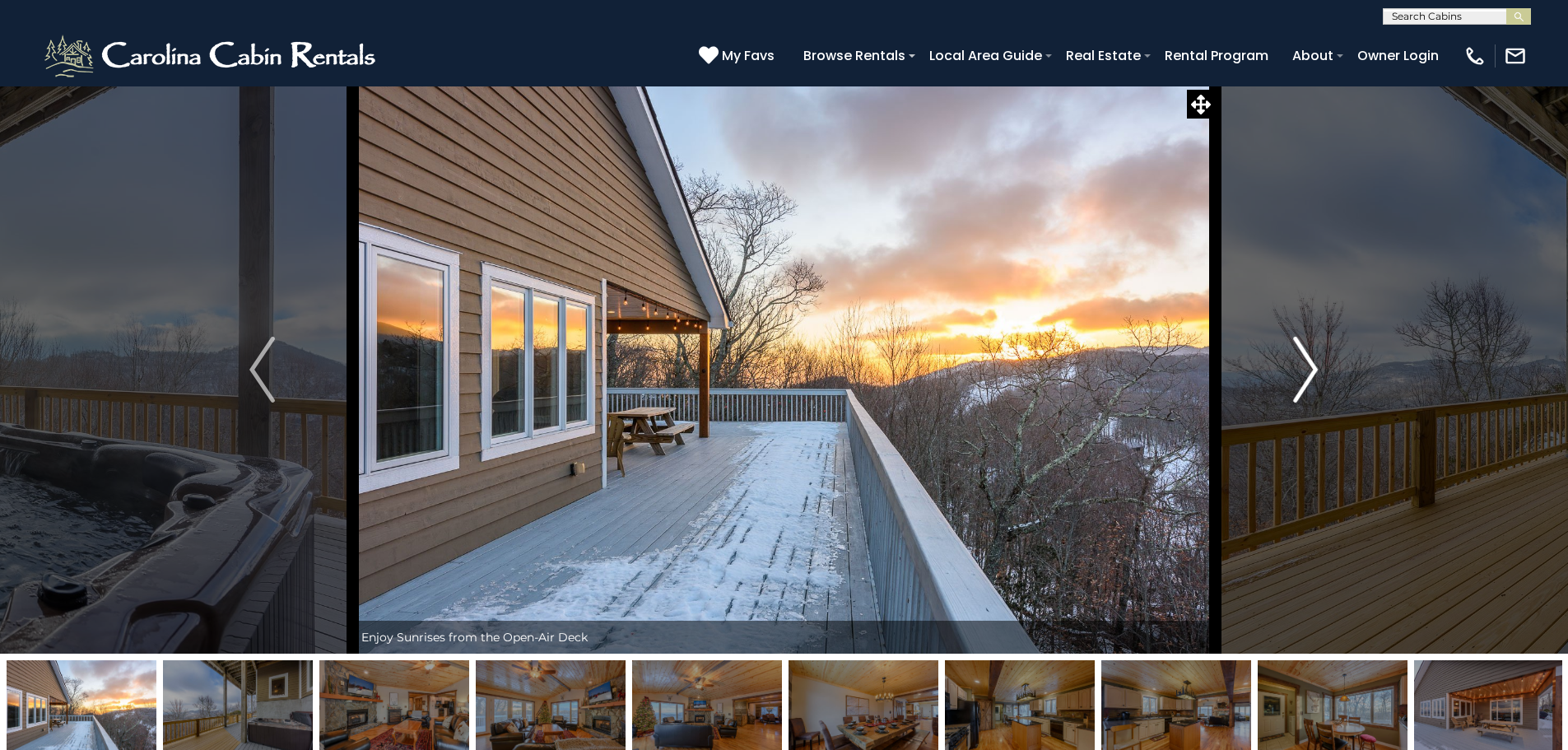
click at [1308, 362] on img "Next" at bounding box center [1306, 370] width 25 height 66
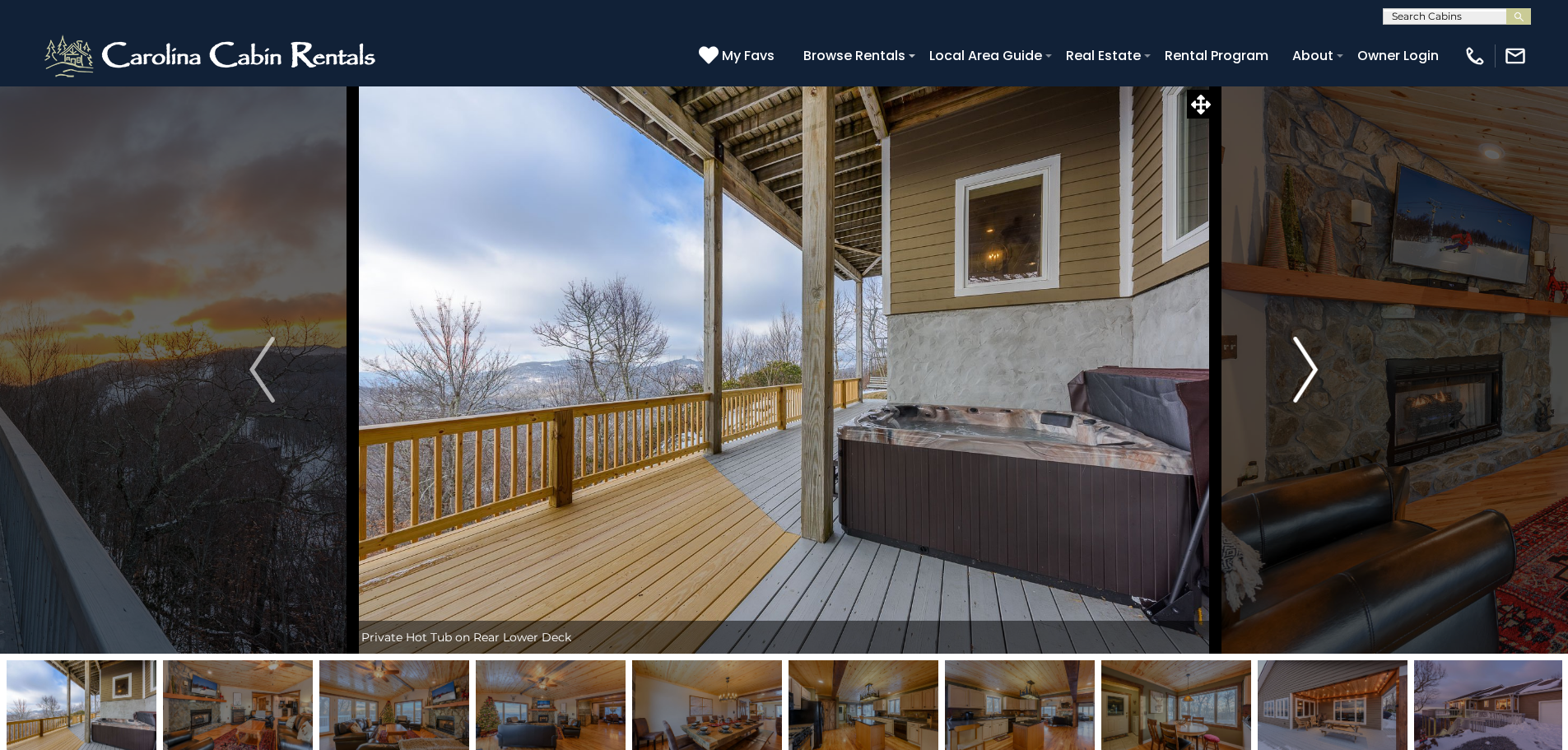
click at [1308, 375] on img "Next" at bounding box center [1306, 370] width 25 height 66
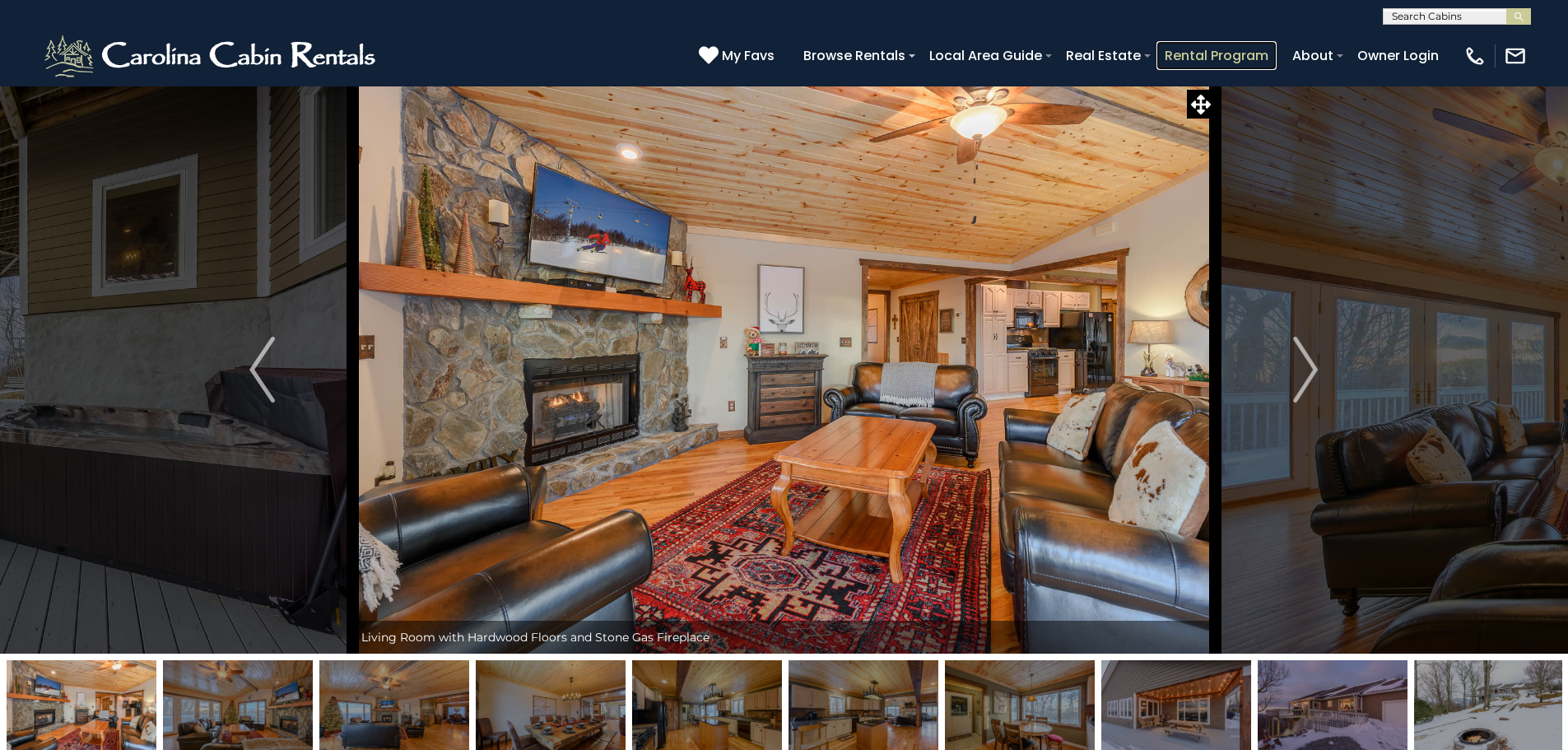
click at [1228, 58] on link "Rental Program" at bounding box center [1217, 56] width 120 height 29
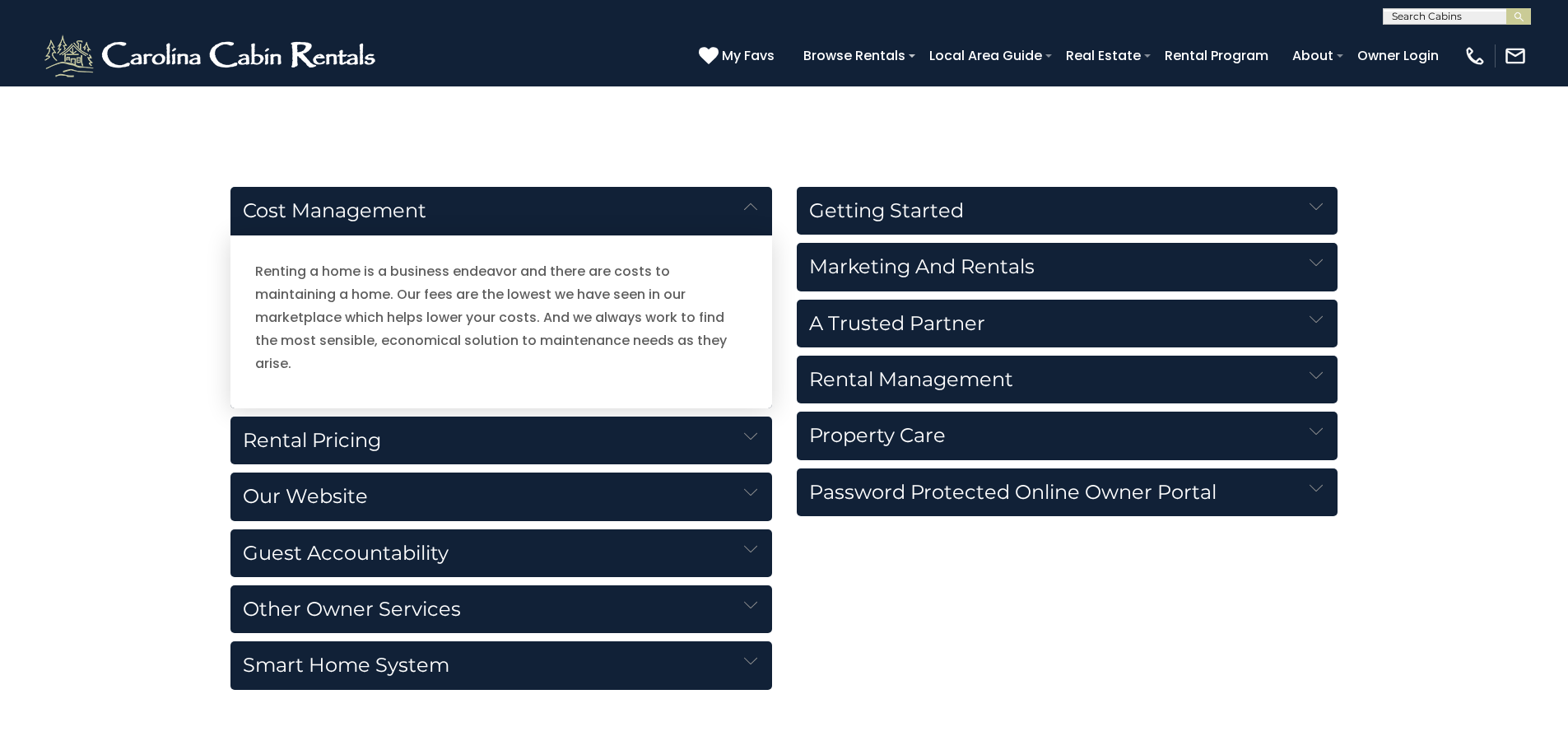
scroll to position [1729, 0]
